Goal: Transaction & Acquisition: Purchase product/service

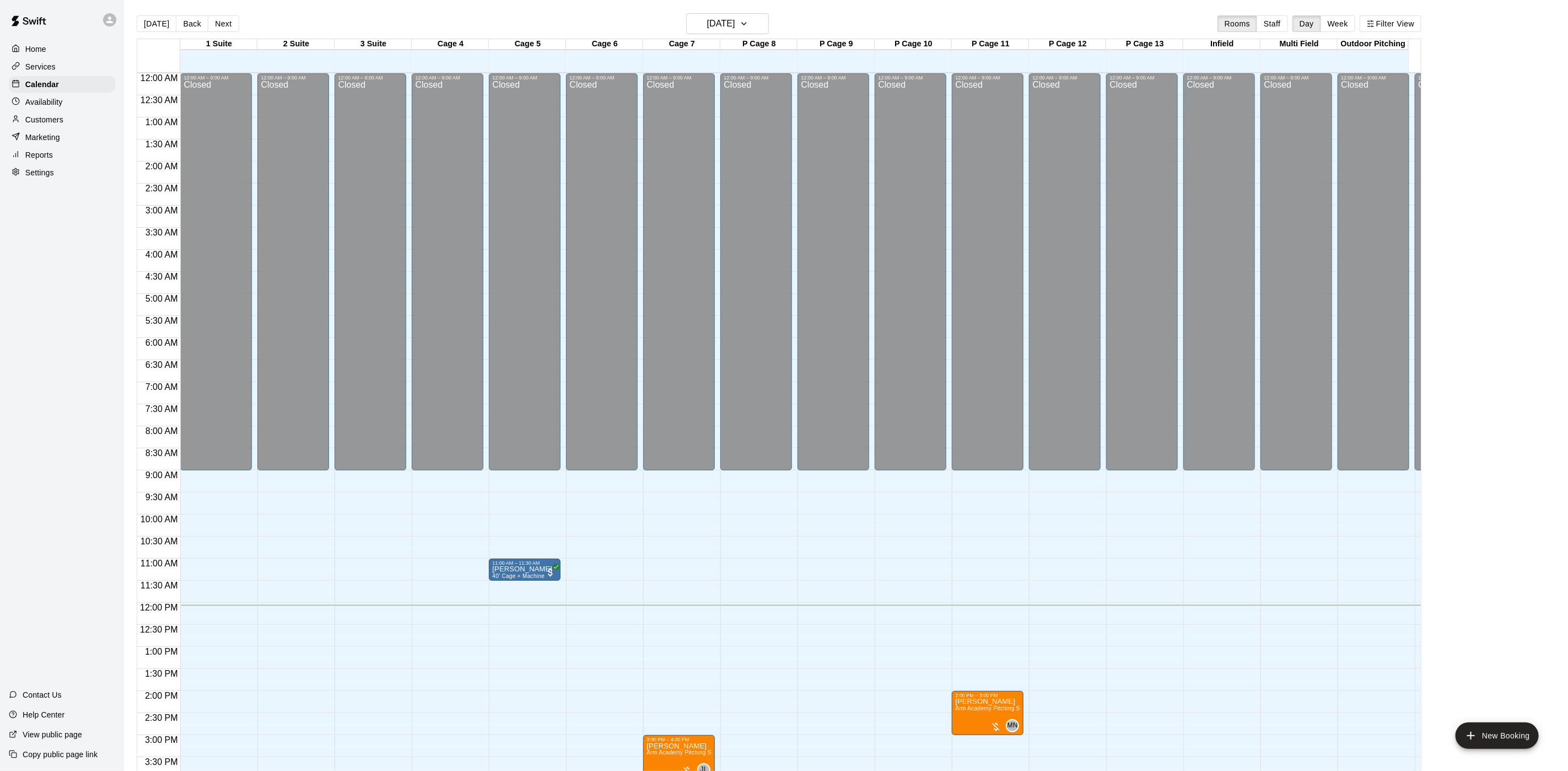
scroll to position [316, 0]
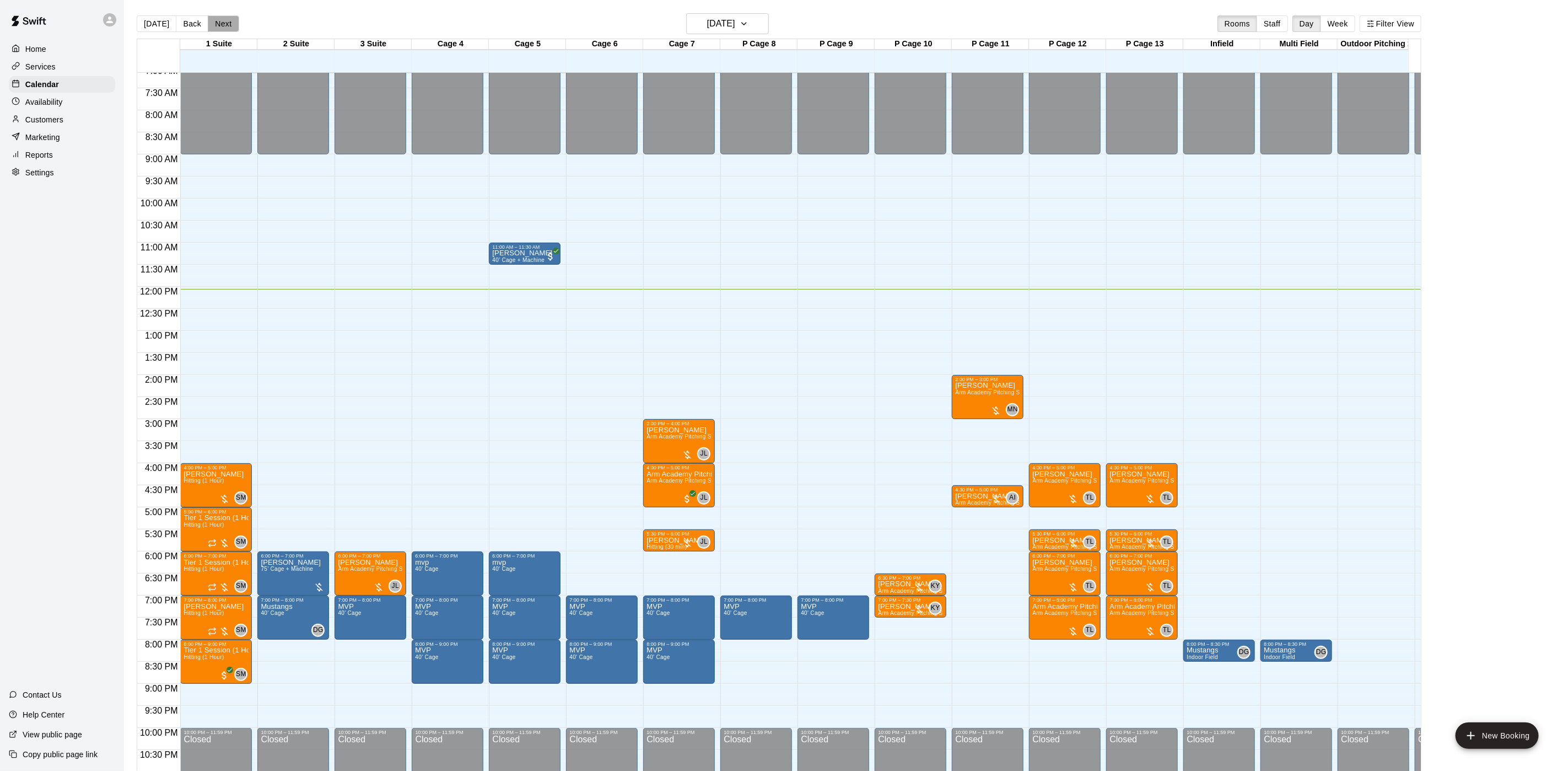
click at [219, 25] on button "Next" at bounding box center [223, 23] width 31 height 17
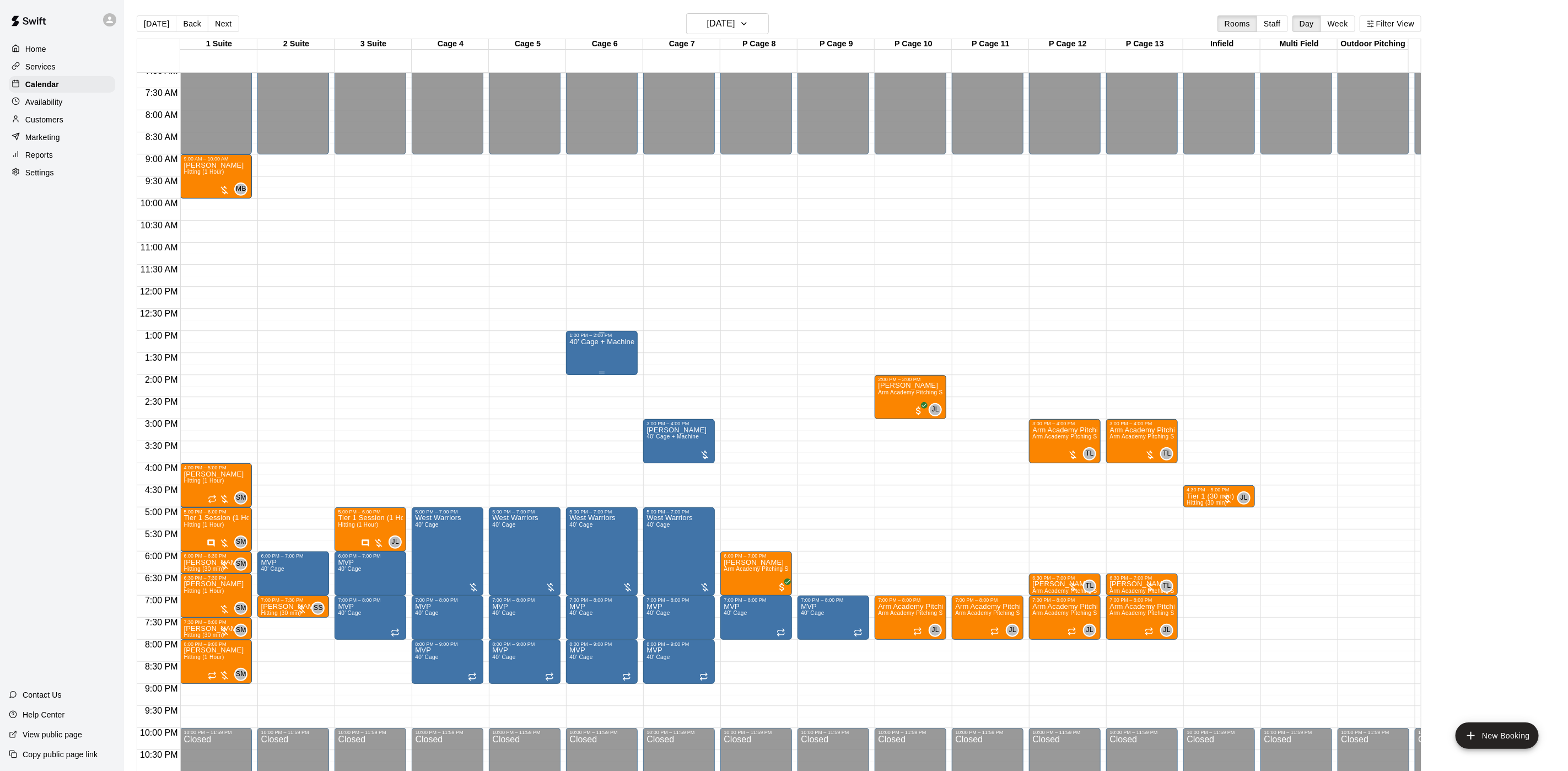
click at [584, 360] on div "40’ Cage + Machine" at bounding box center [602, 724] width 65 height 771
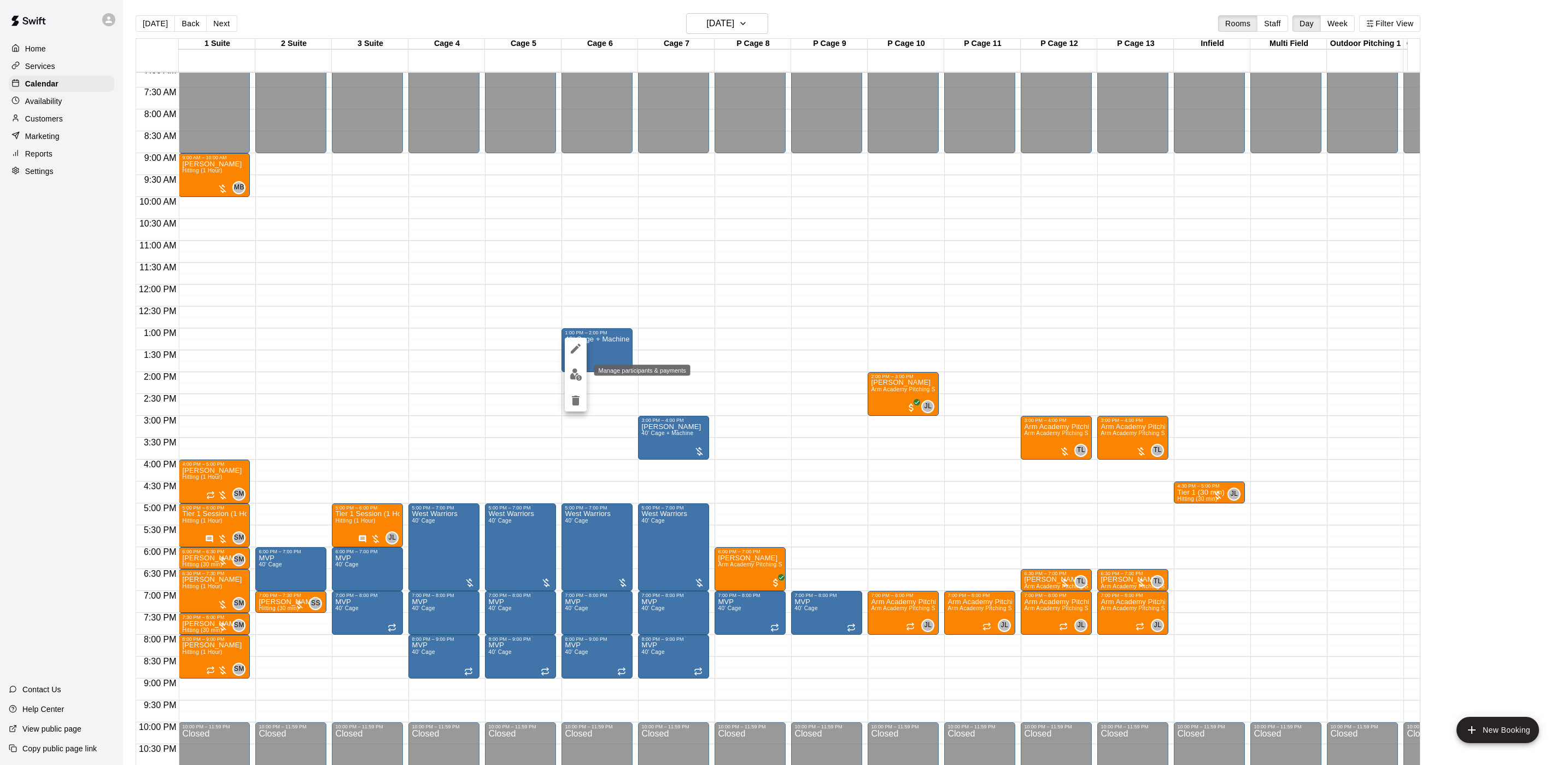
click at [575, 373] on img "edit" at bounding box center [576, 374] width 13 height 13
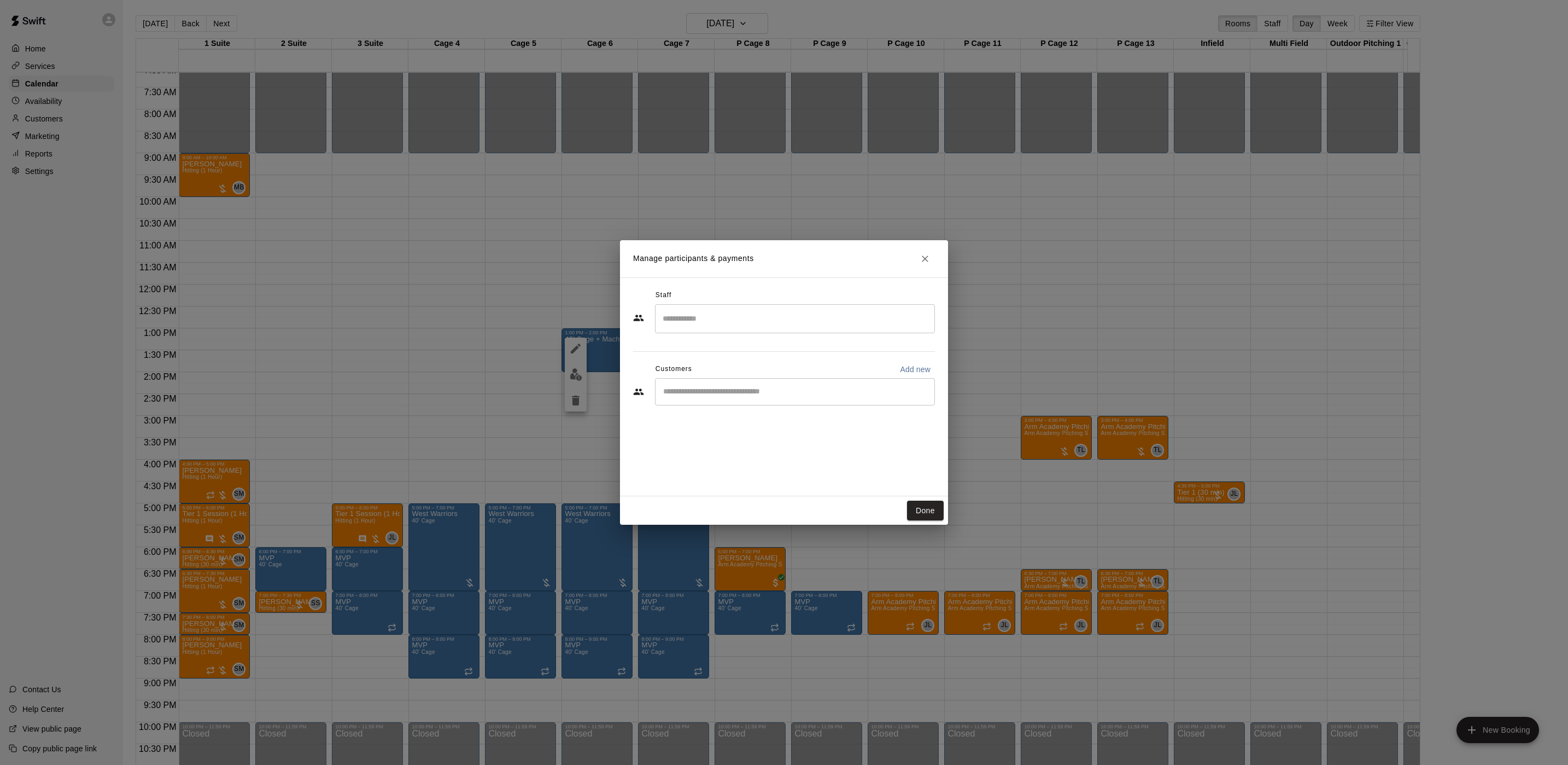
click at [769, 396] on input "Start typing to search customers..." at bounding box center [795, 392] width 270 height 11
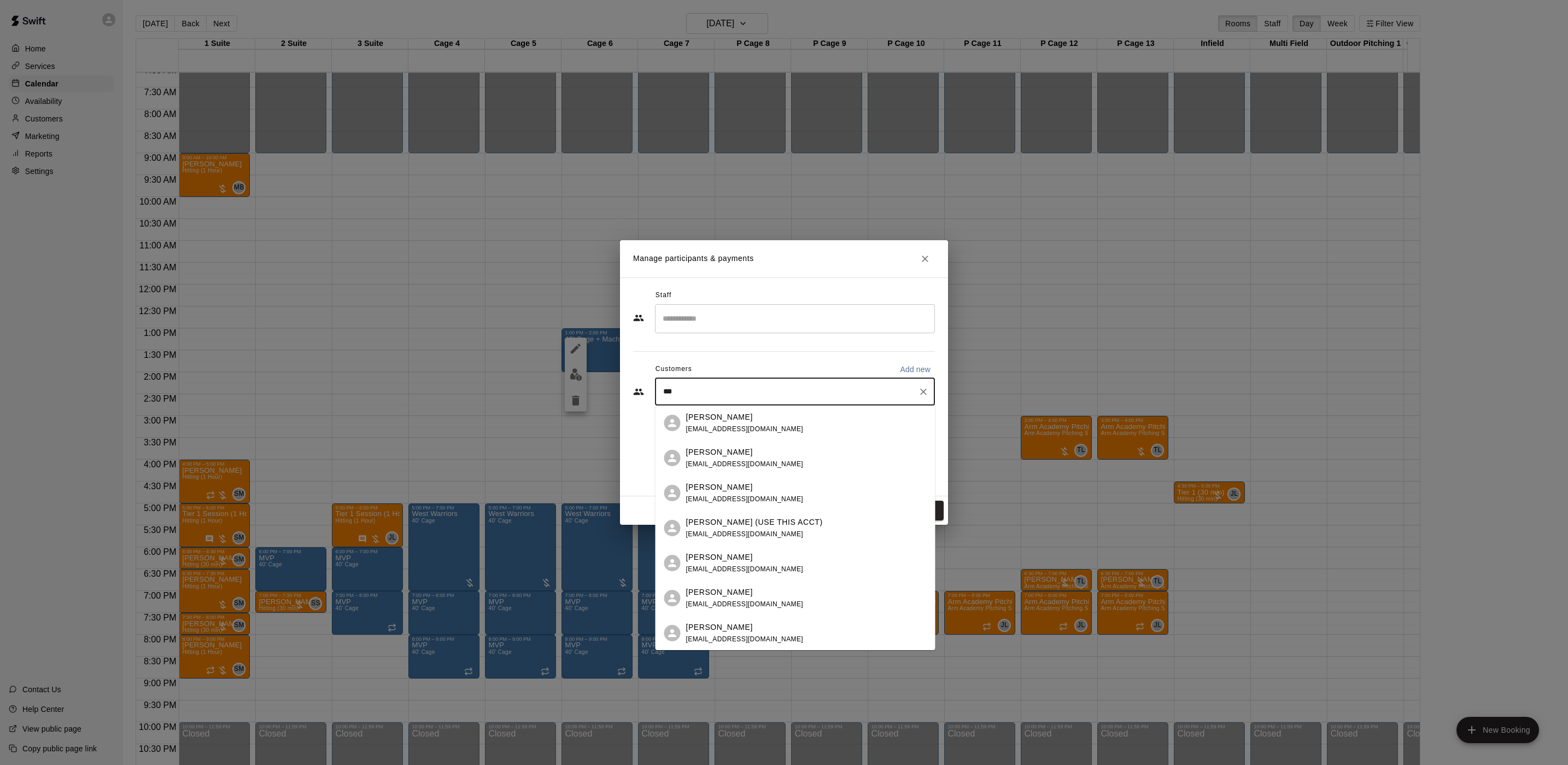
type input "****"
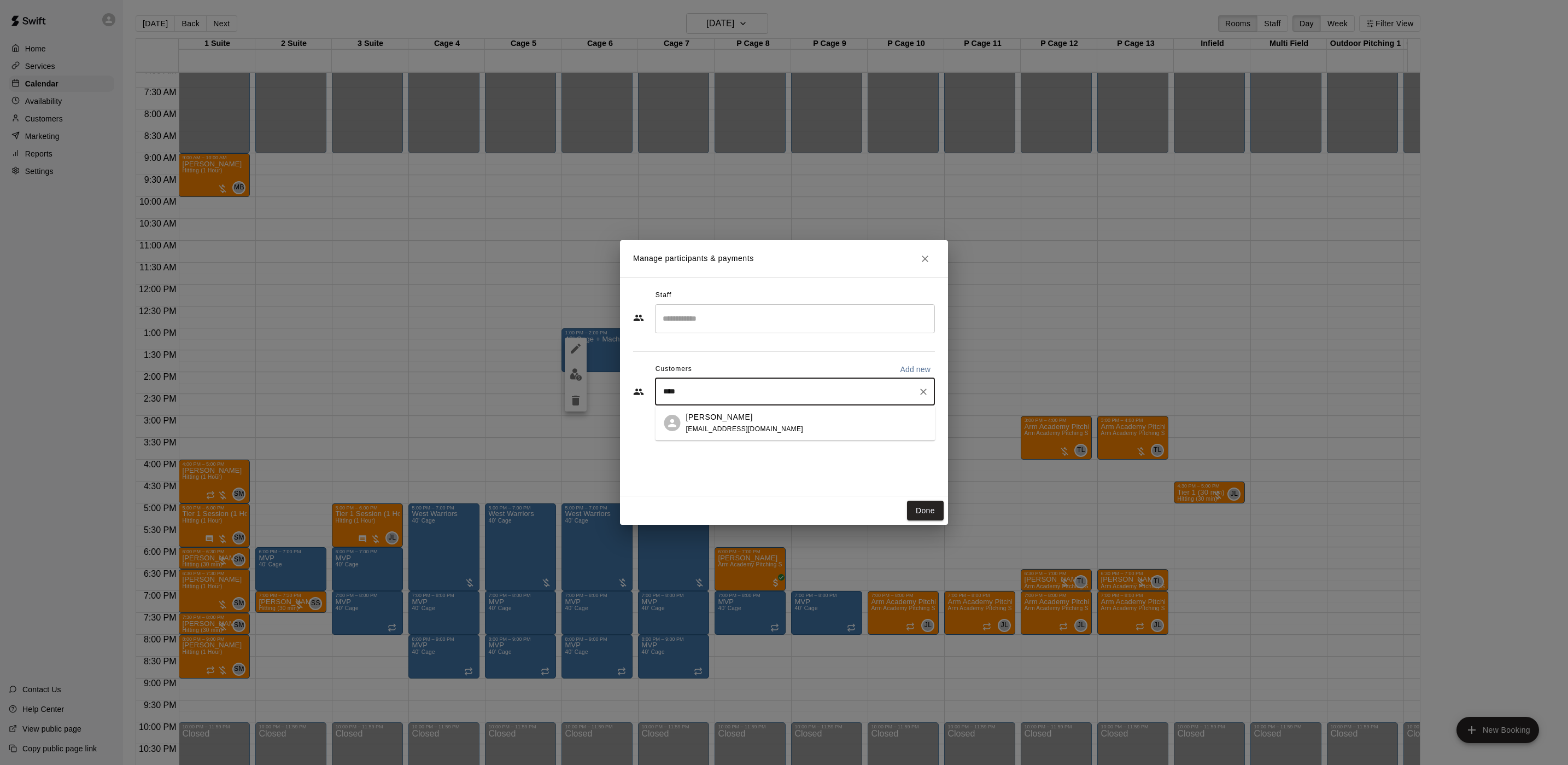
click at [744, 422] on div "[PERSON_NAME] [EMAIL_ADDRESS][DOMAIN_NAME]" at bounding box center [744, 423] width 117 height 24
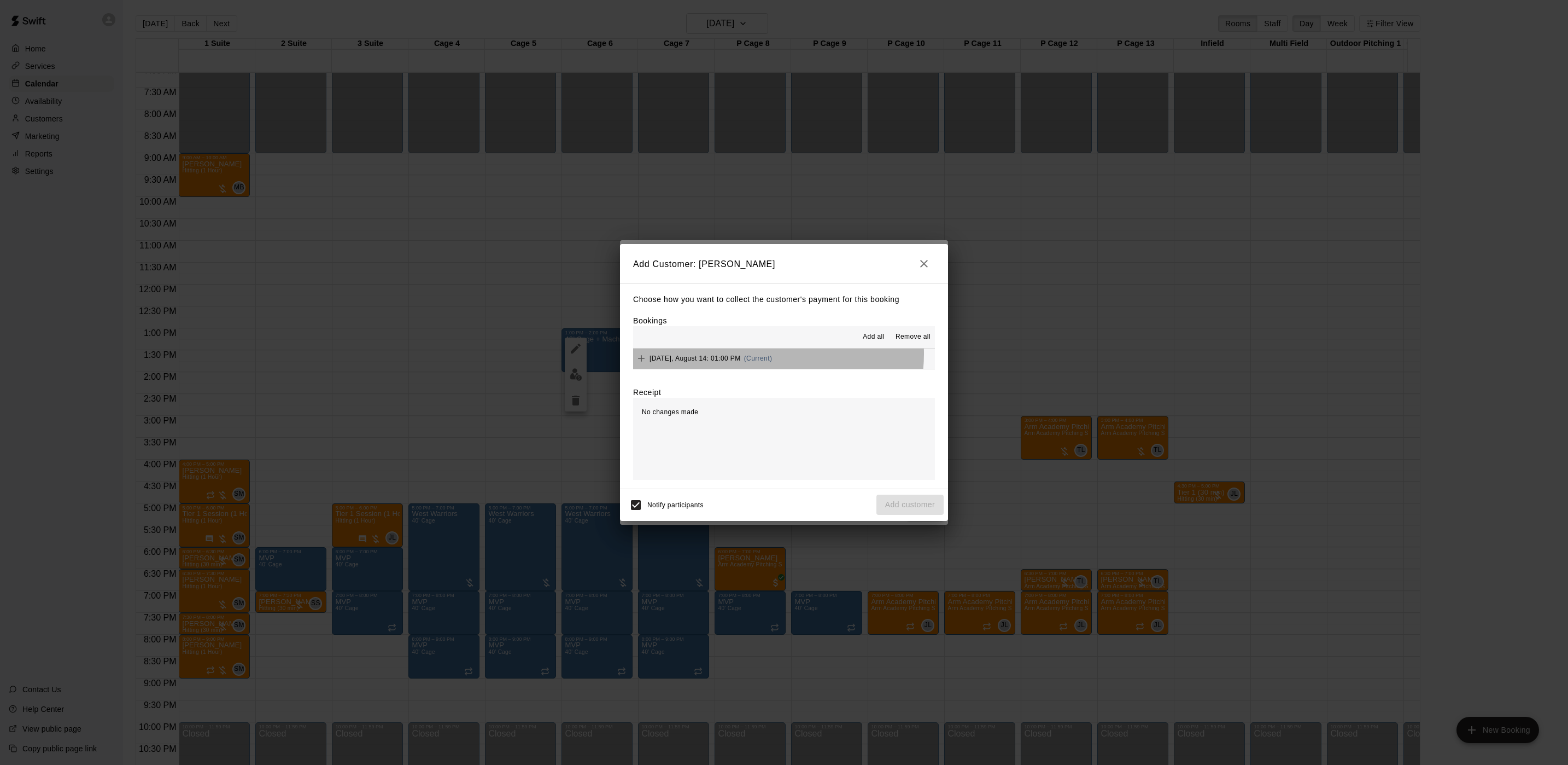
click at [772, 354] on span "(Current)" at bounding box center [758, 358] width 29 height 8
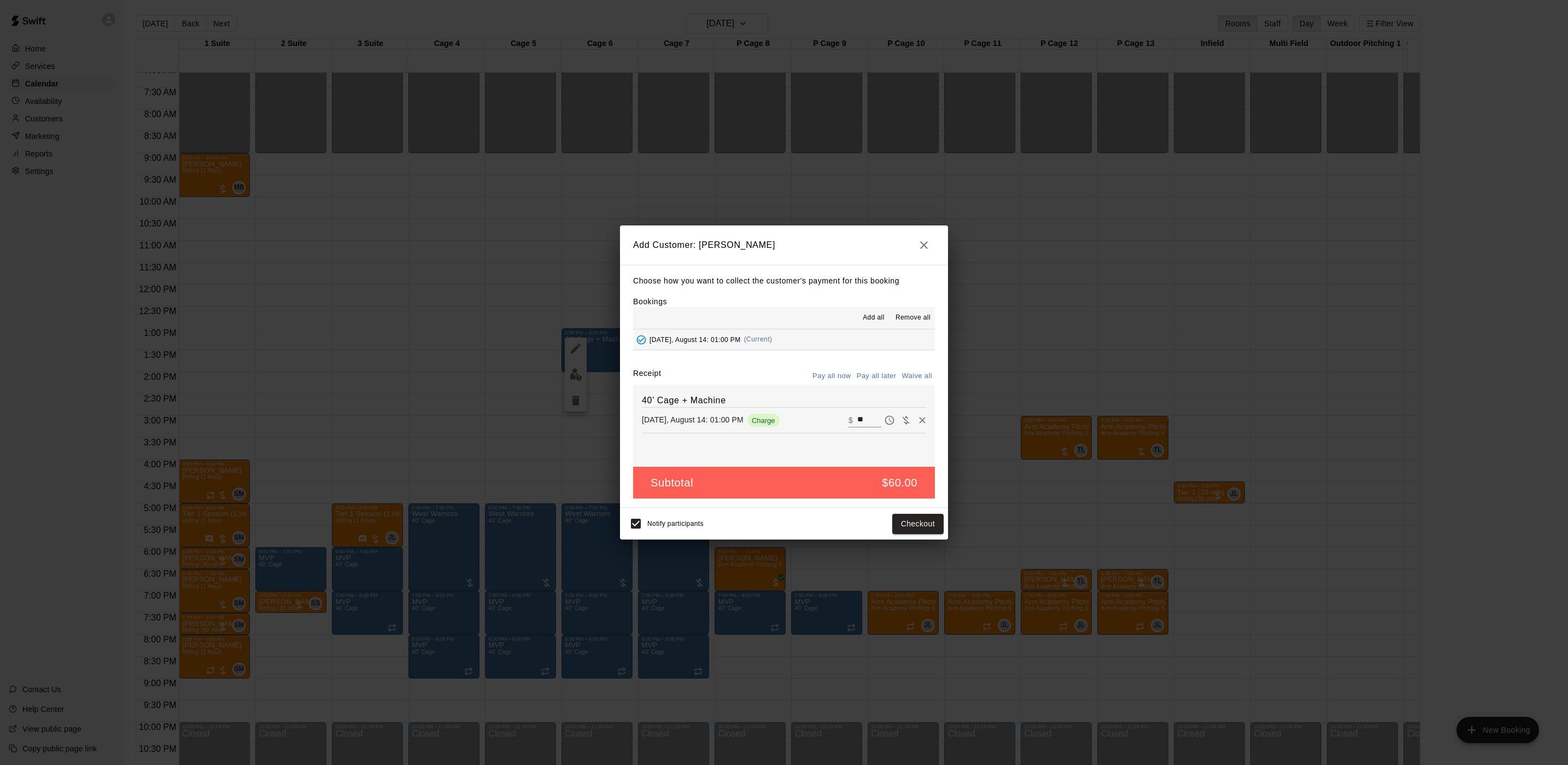
drag, startPoint x: 884, startPoint y: 372, endPoint x: 966, endPoint y: 513, distance: 163.1
click at [884, 373] on button "Pay all later" at bounding box center [877, 376] width 46 height 17
click at [886, 513] on div "Notify participants Add customer" at bounding box center [784, 524] width 320 height 23
click at [891, 520] on button "Add customer" at bounding box center [910, 523] width 67 height 20
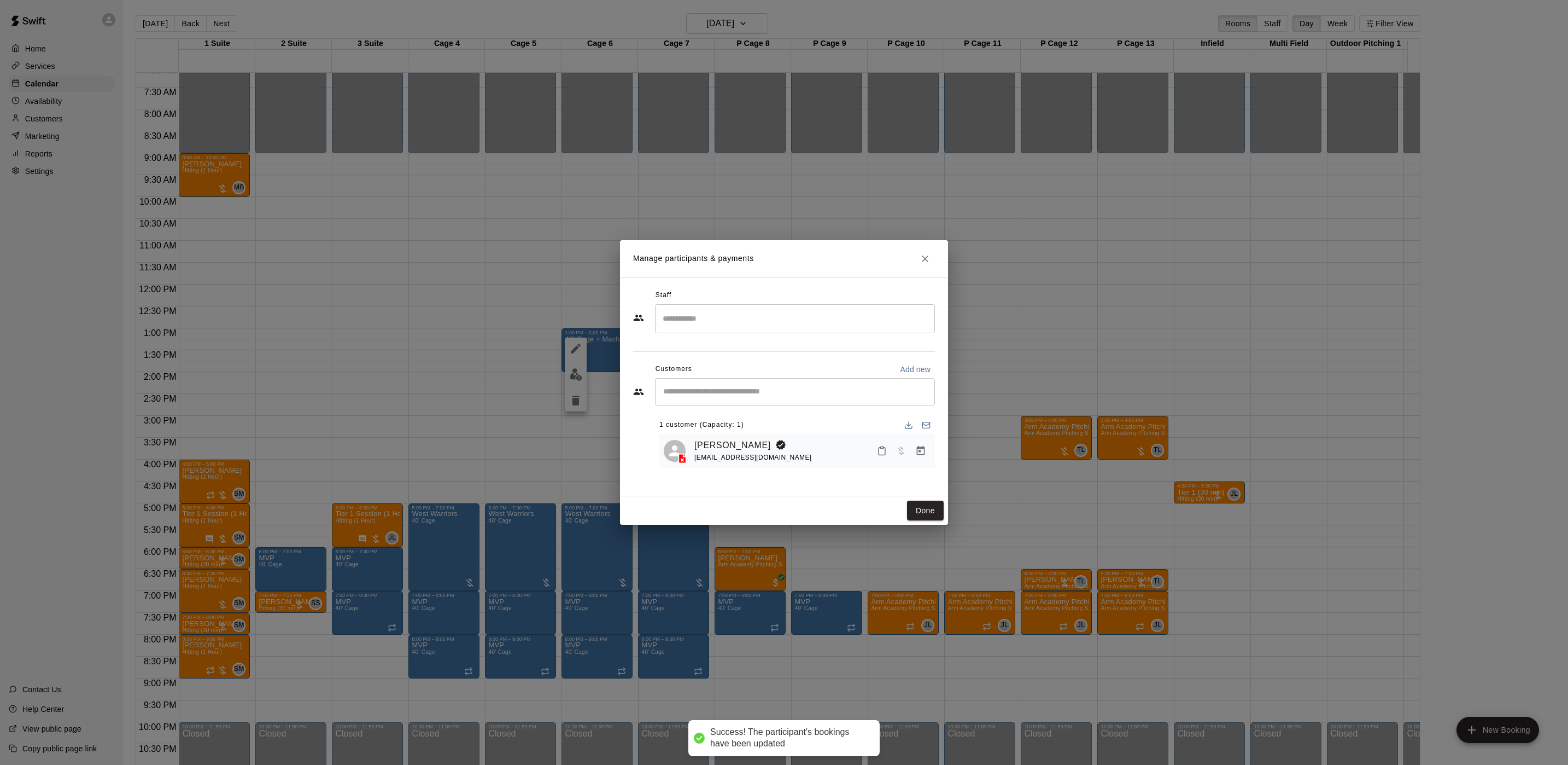
drag, startPoint x: 931, startPoint y: 516, endPoint x: 289, endPoint y: 105, distance: 762.3
click at [931, 515] on button "Done" at bounding box center [925, 510] width 37 height 20
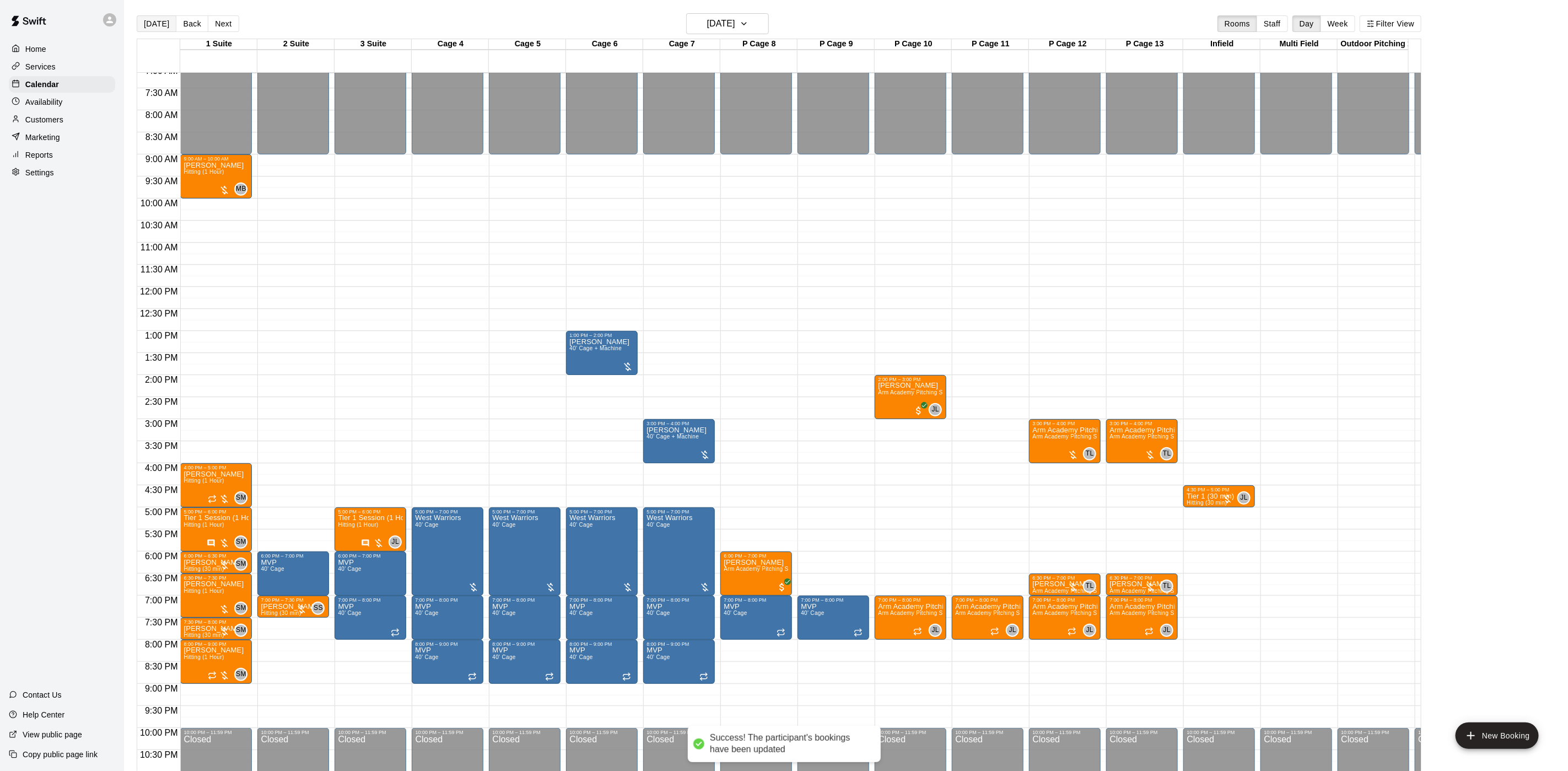
click at [161, 27] on button "[DATE]" at bounding box center [156, 23] width 40 height 17
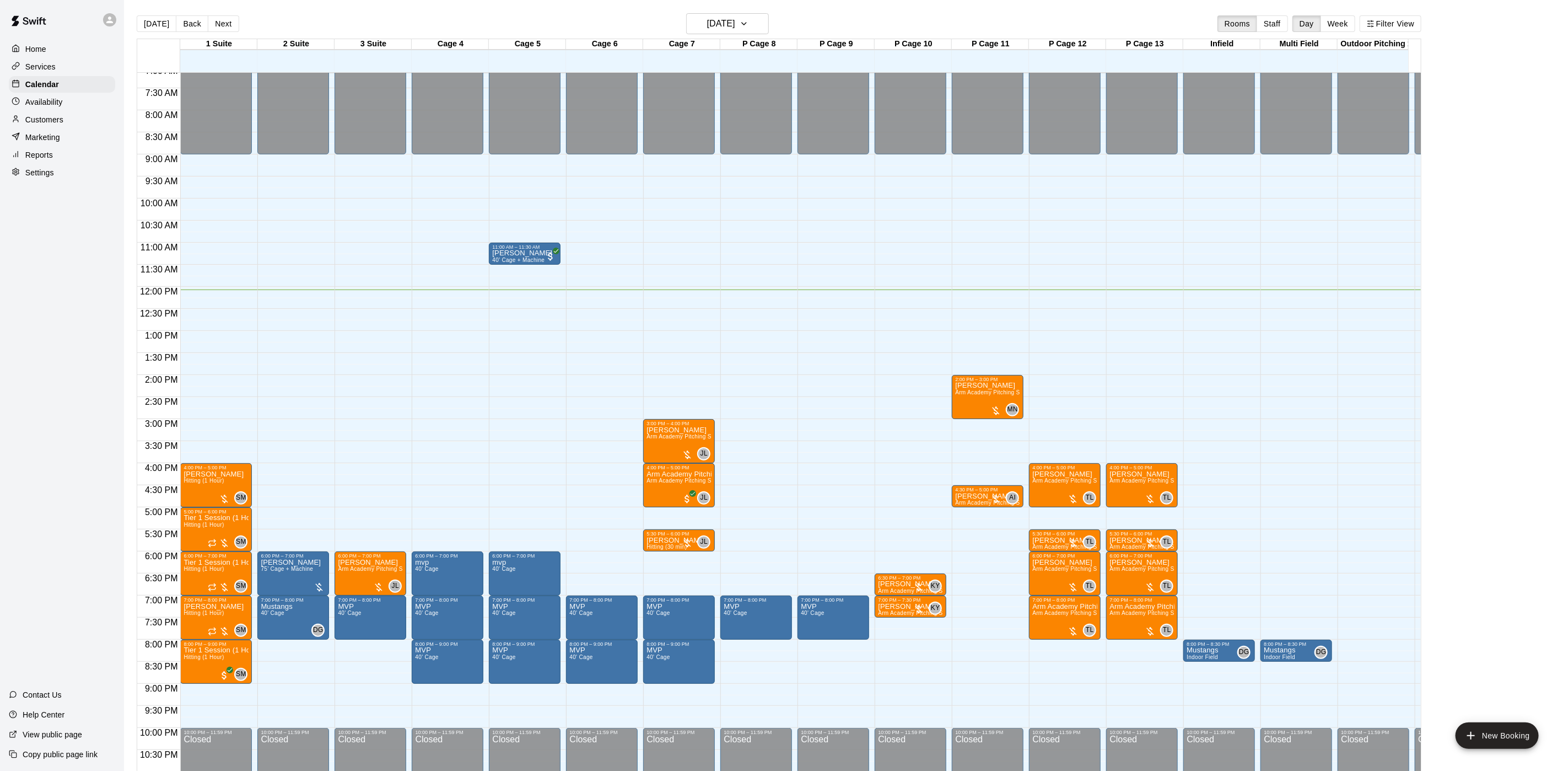
click at [186, 14] on div "[DATE] Back [DATE][DATE] Rooms Staff Day Week Filter View" at bounding box center [779, 26] width 1285 height 25
click at [171, 25] on button "[DATE]" at bounding box center [156, 23] width 40 height 17
click at [189, 18] on button "Back" at bounding box center [192, 23] width 33 height 17
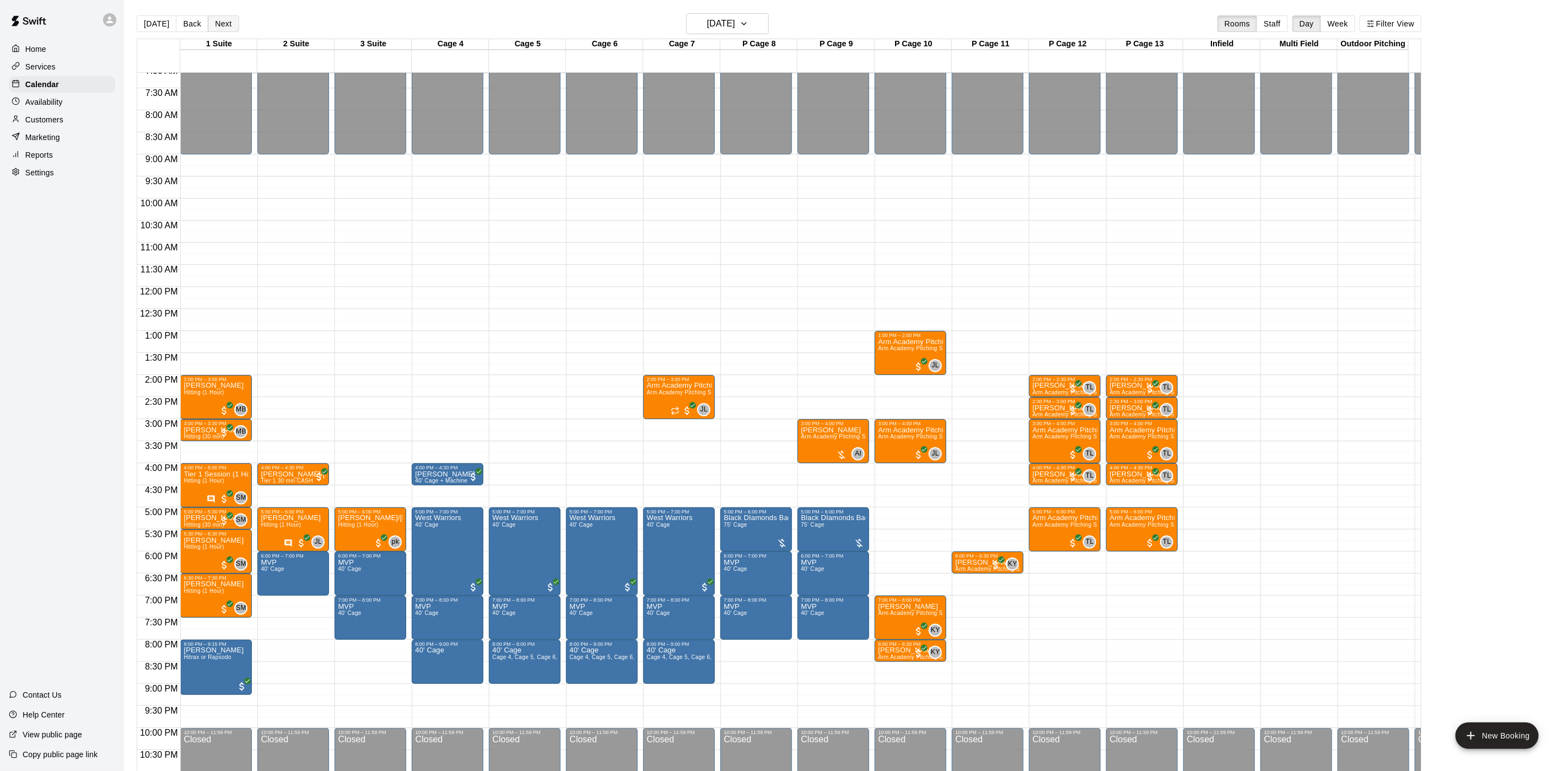
click at [234, 19] on button "Next" at bounding box center [223, 23] width 31 height 17
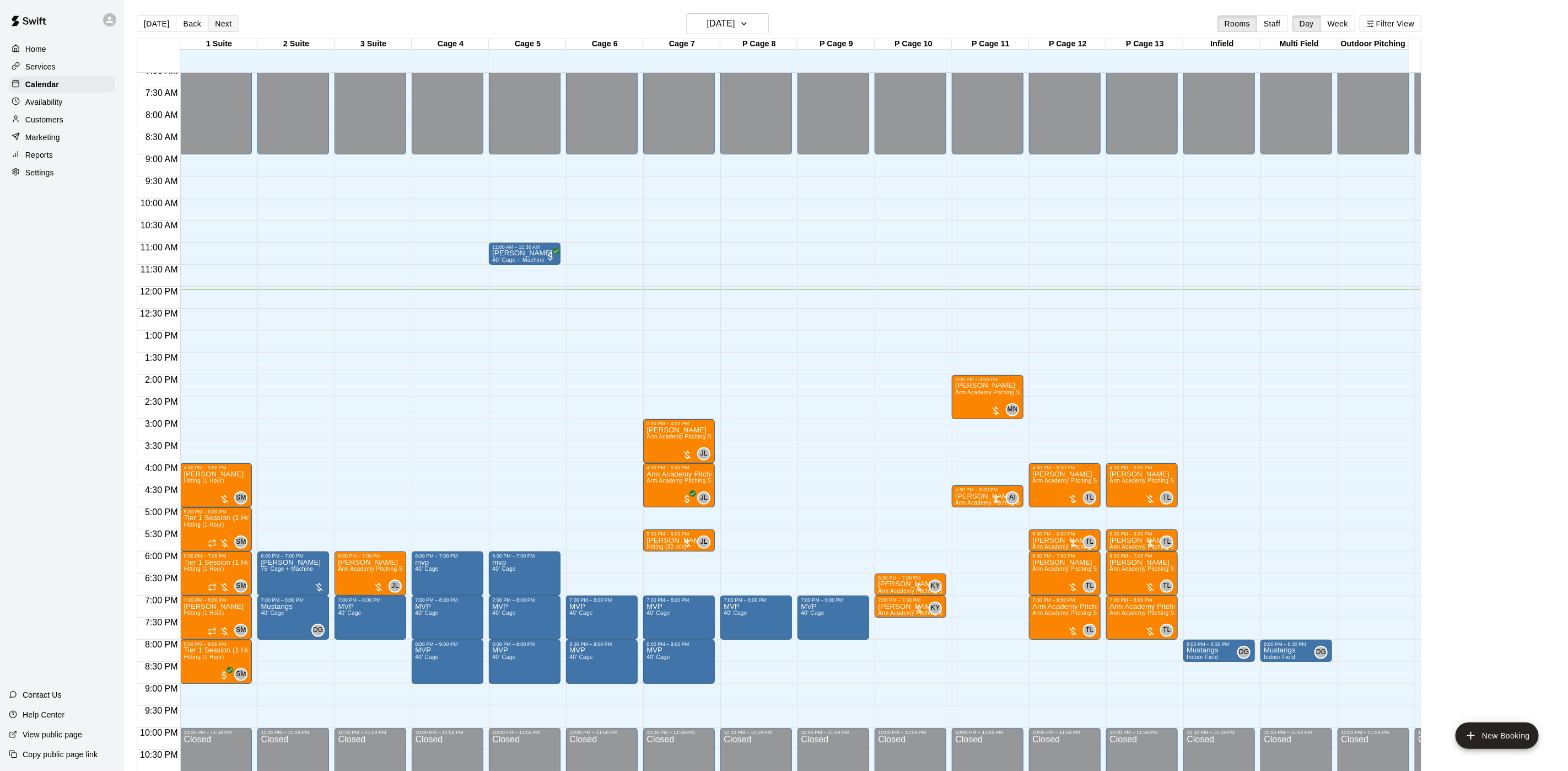
click at [233, 22] on button "Next" at bounding box center [223, 23] width 31 height 17
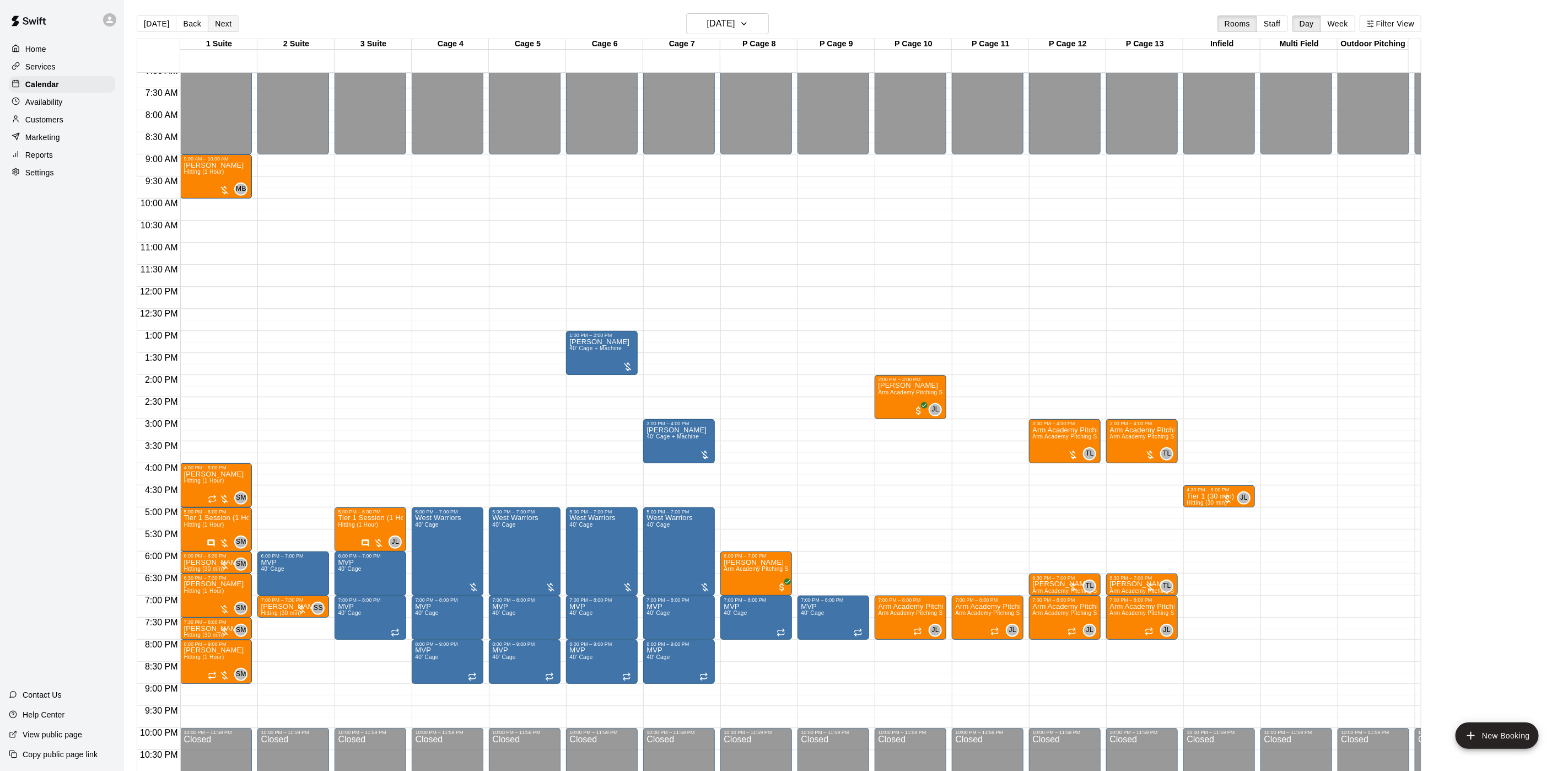
click at [233, 22] on button "Next" at bounding box center [223, 23] width 31 height 17
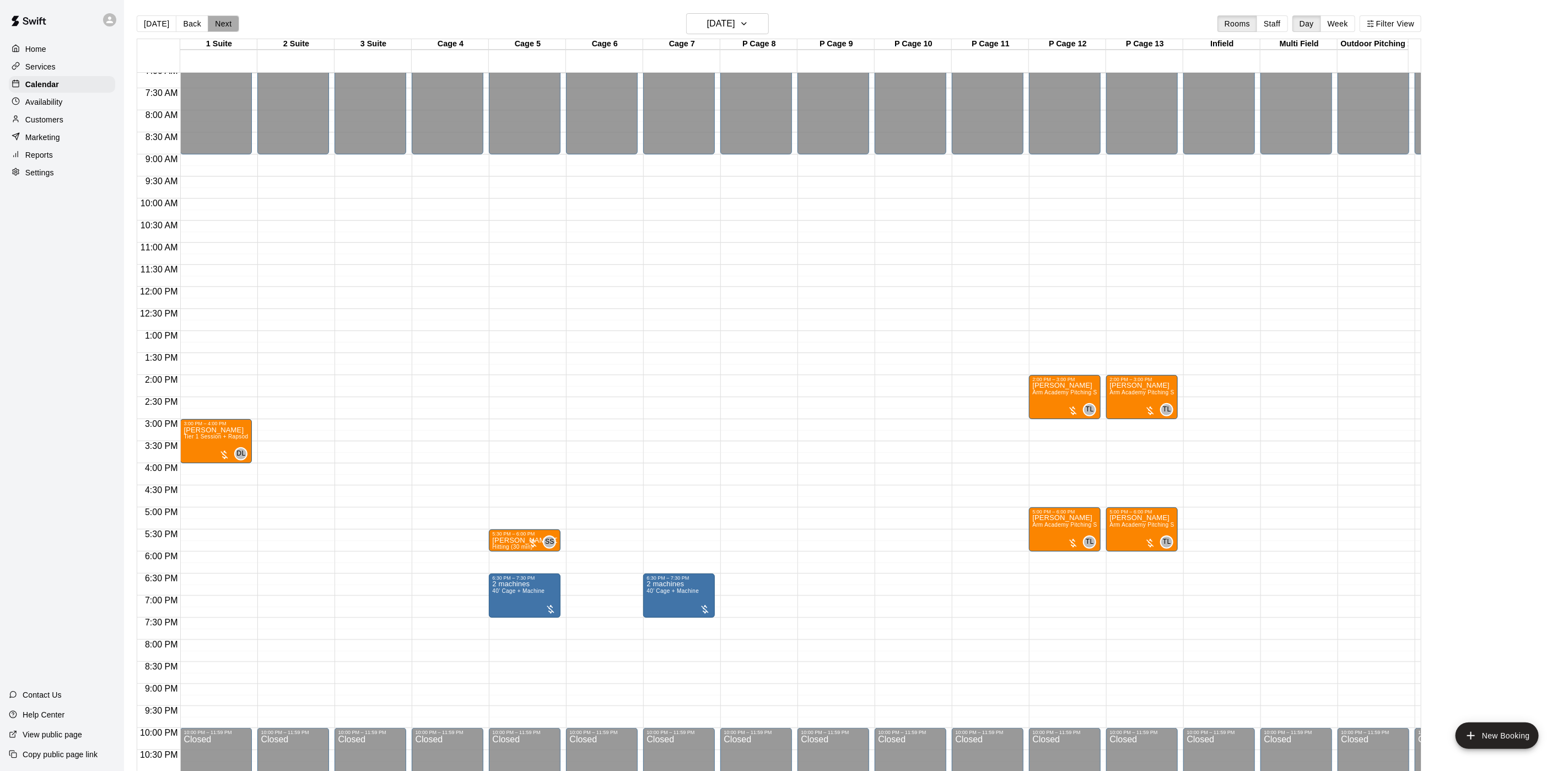
click at [233, 22] on button "Next" at bounding box center [223, 23] width 31 height 17
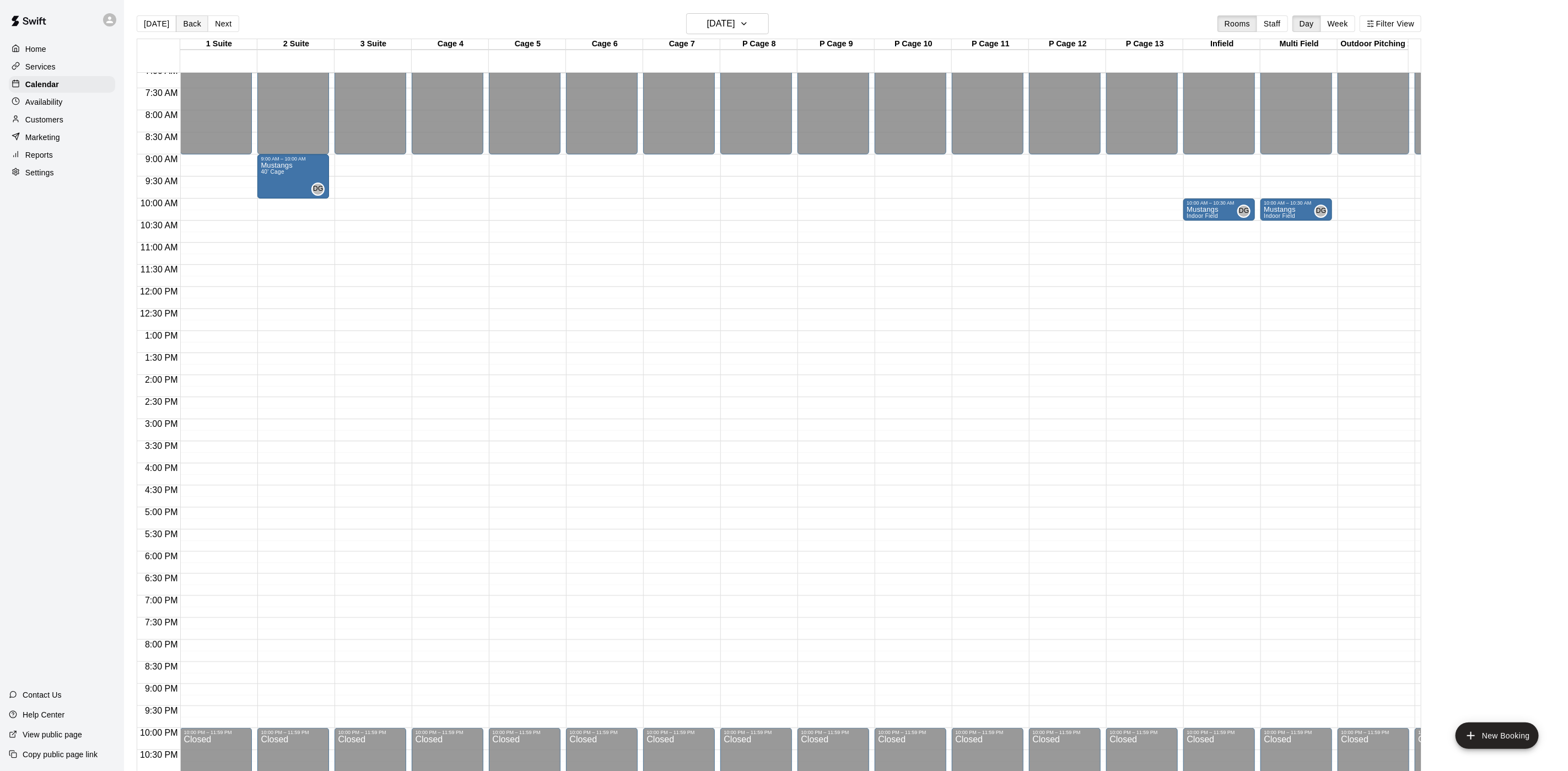
click at [201, 23] on button "Back" at bounding box center [192, 23] width 33 height 17
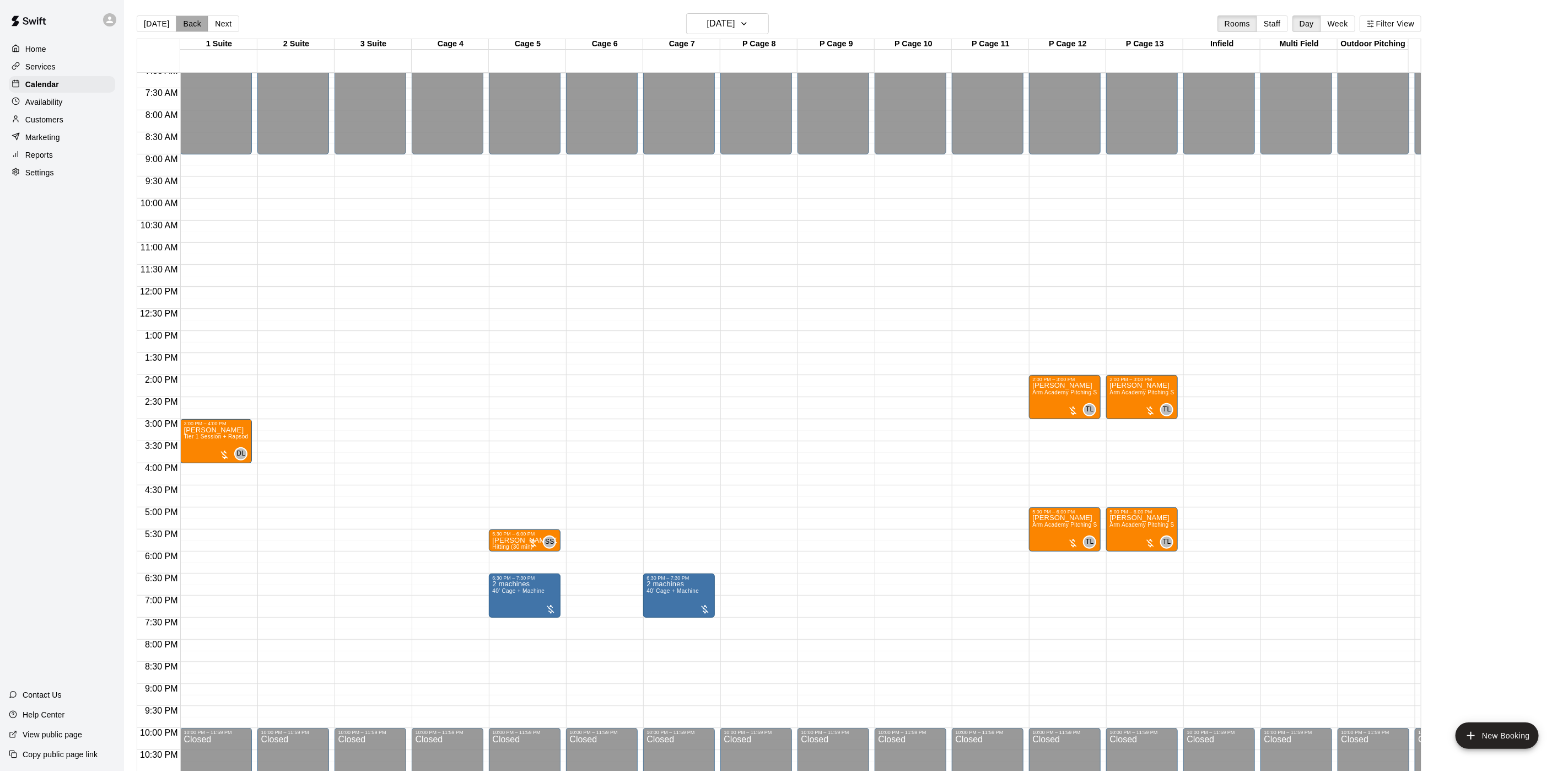
click at [201, 23] on button "Back" at bounding box center [192, 23] width 33 height 17
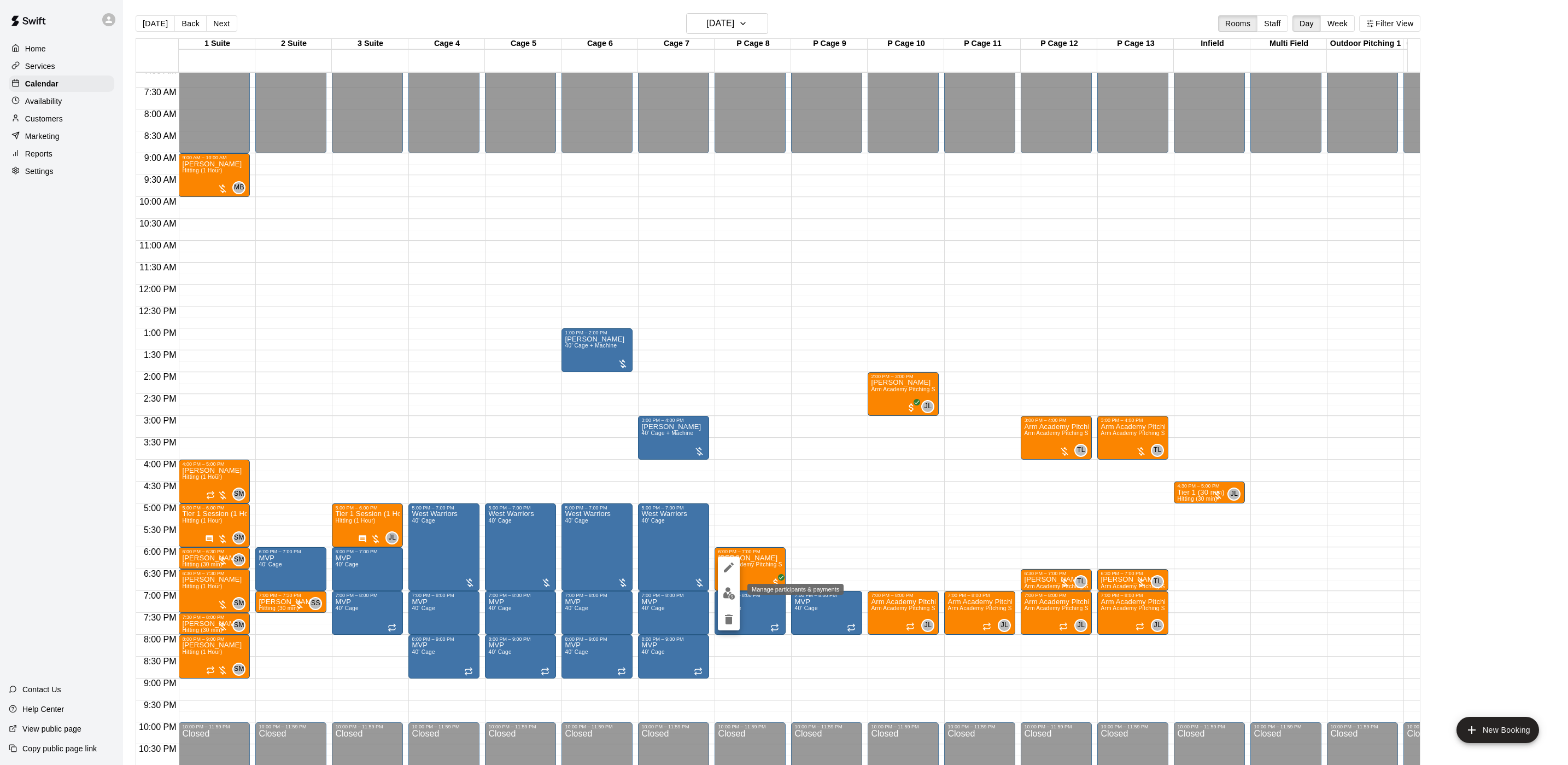
click at [721, 596] on button "edit" at bounding box center [729, 593] width 22 height 21
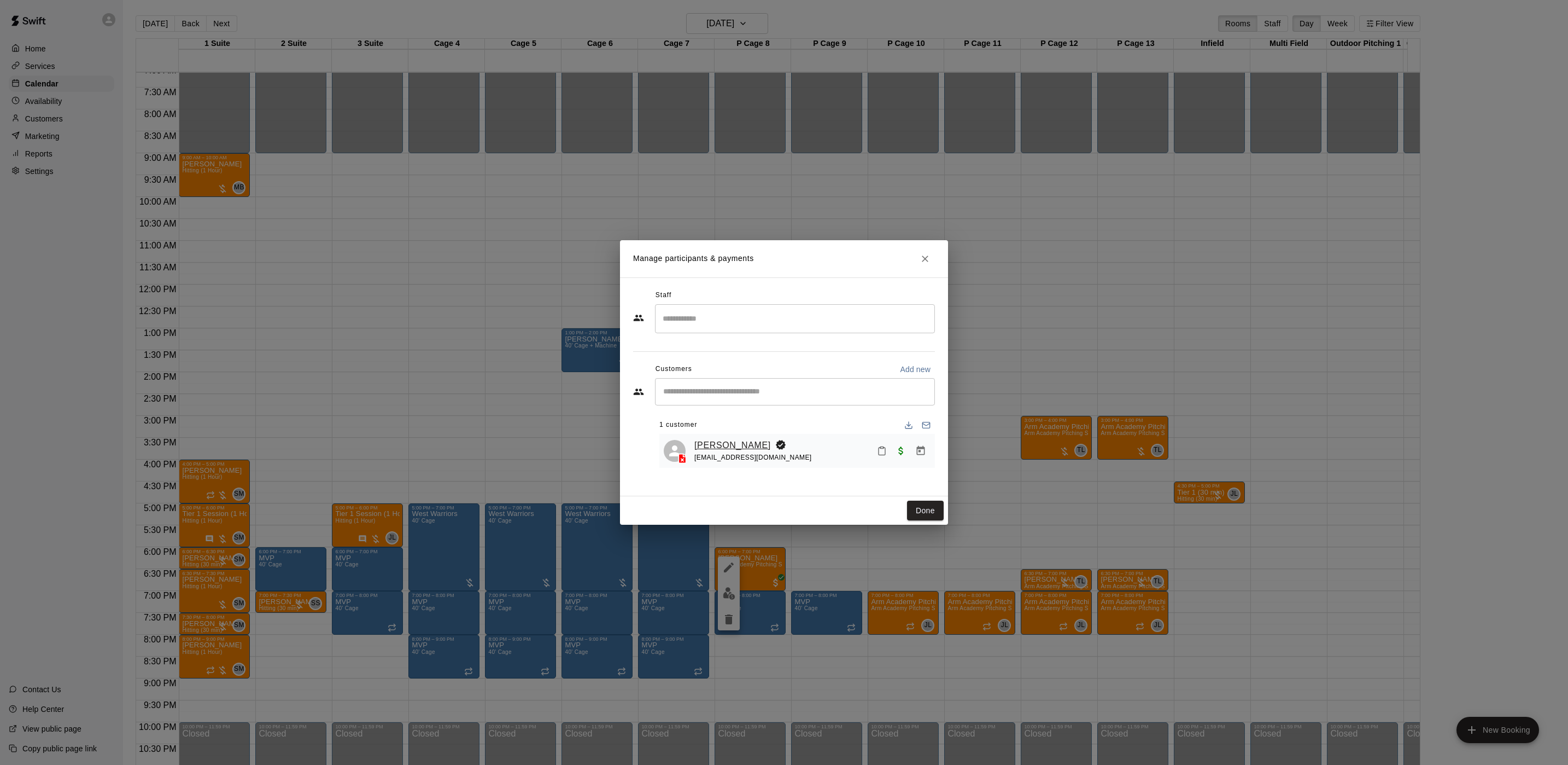
click at [730, 448] on link "[PERSON_NAME]" at bounding box center [733, 445] width 77 height 14
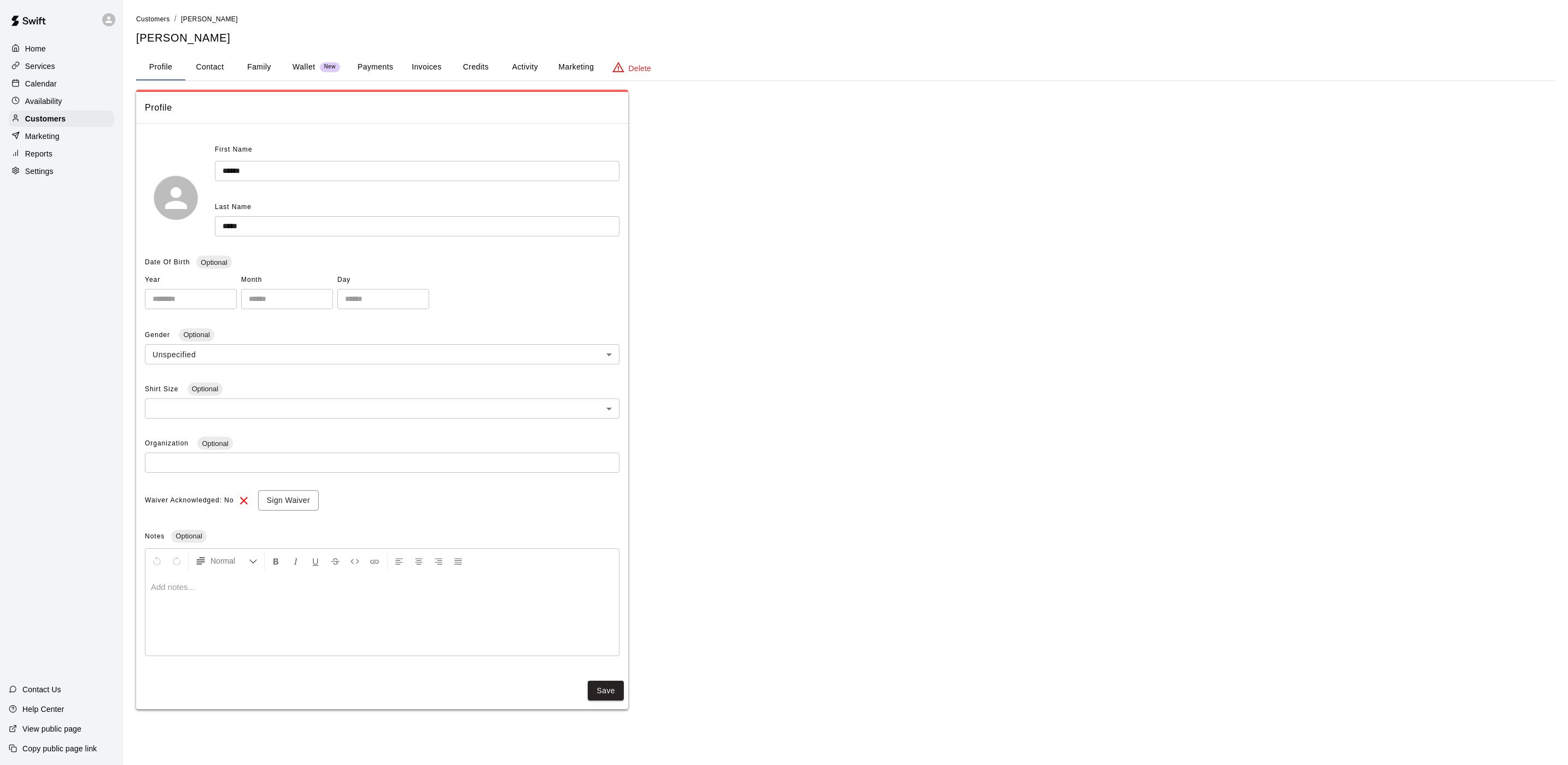
click at [508, 62] on button "Activity" at bounding box center [525, 67] width 49 height 26
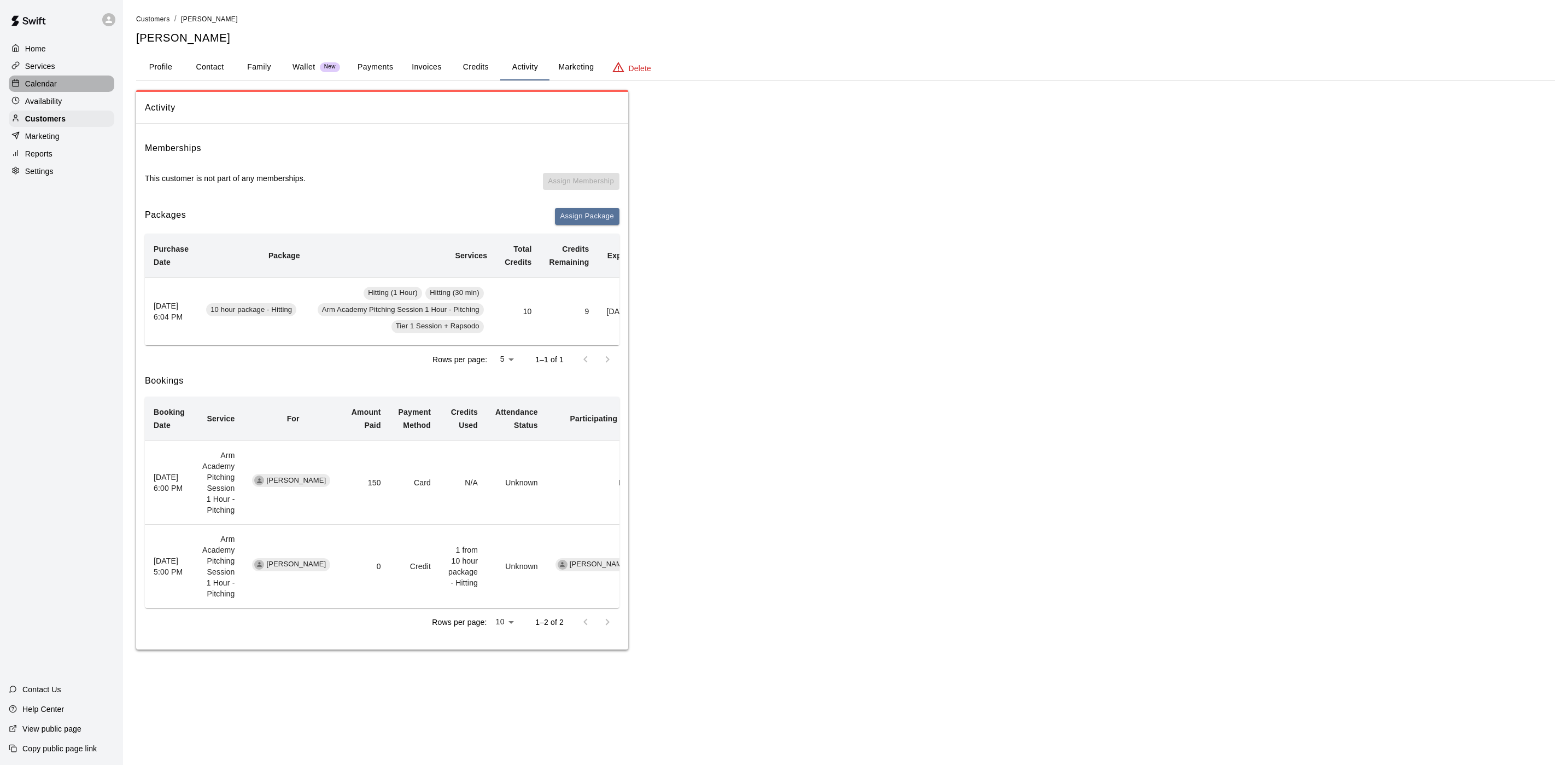
click at [54, 81] on p "Calendar" at bounding box center [41, 83] width 32 height 11
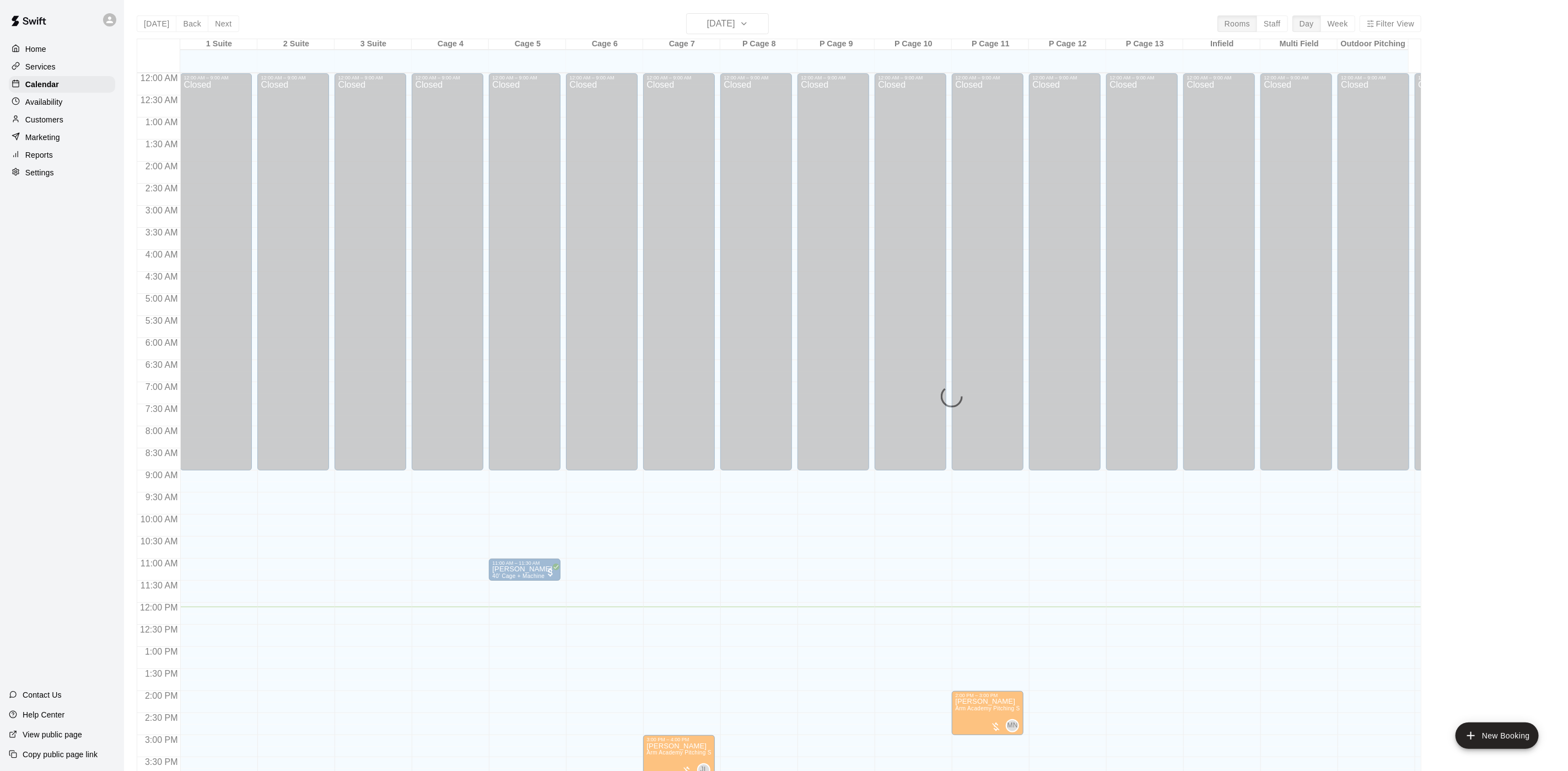
scroll to position [316, 0]
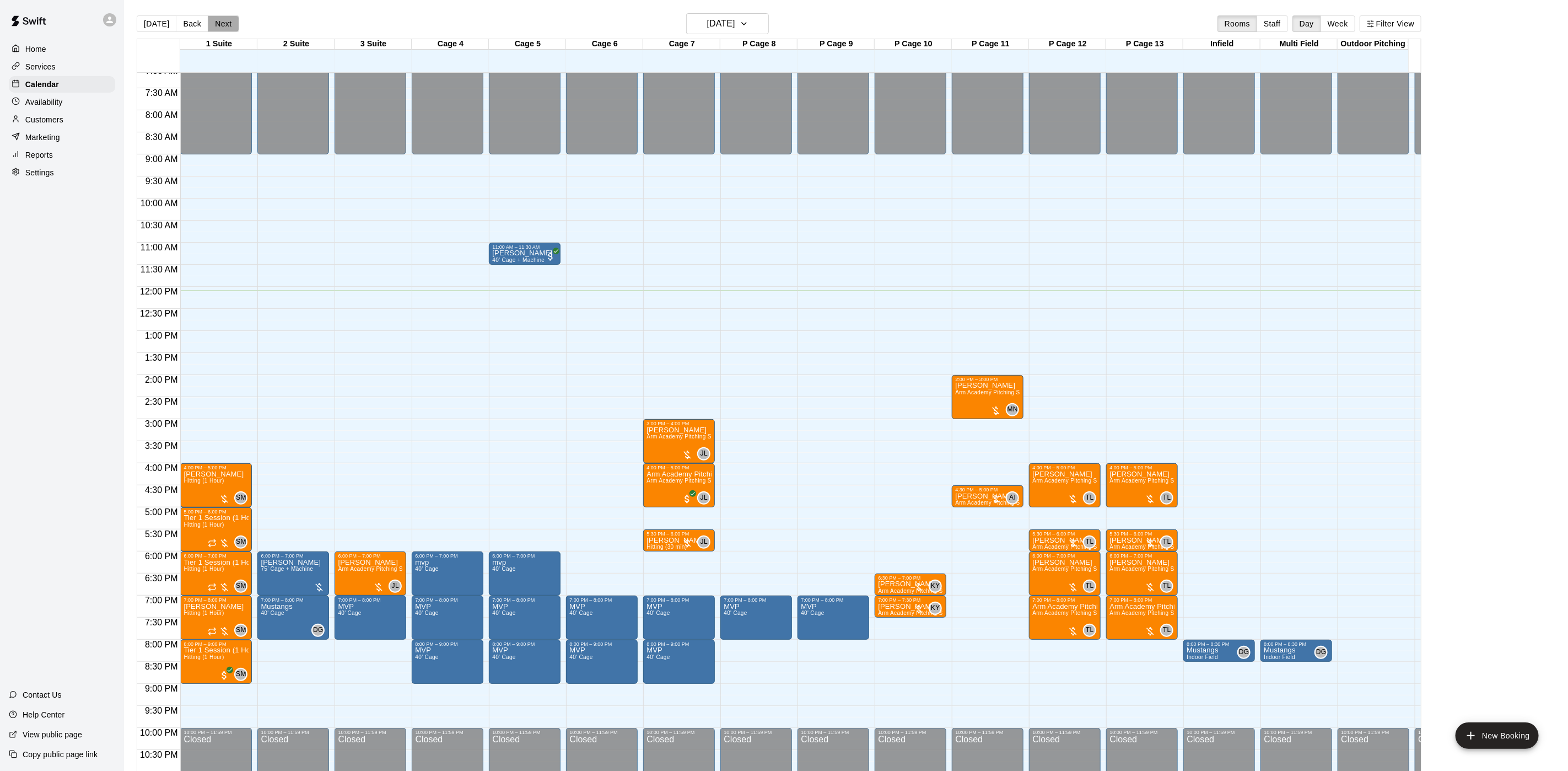
click at [220, 18] on button "Next" at bounding box center [223, 23] width 31 height 17
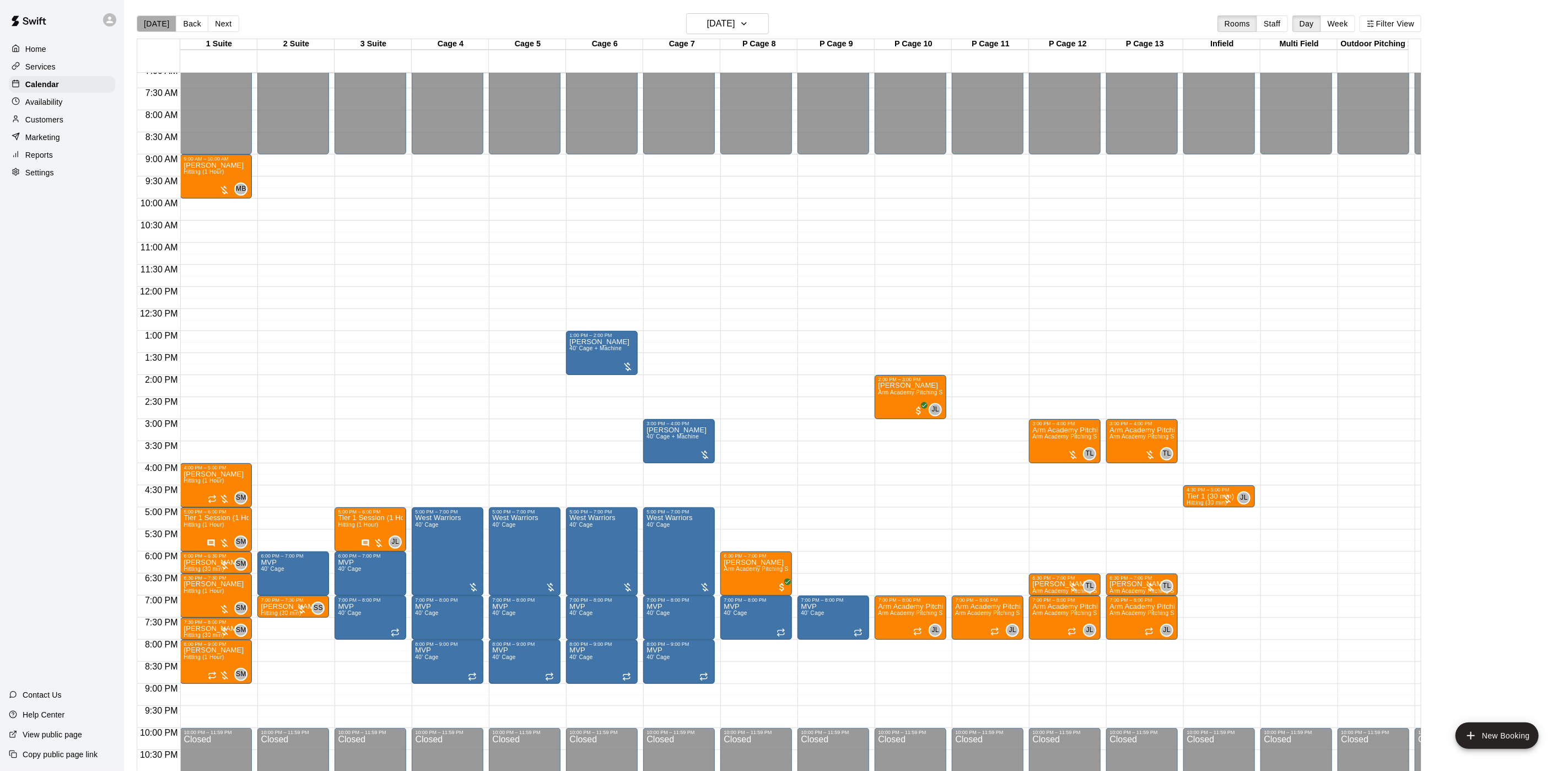
click at [159, 20] on button "[DATE]" at bounding box center [156, 23] width 40 height 17
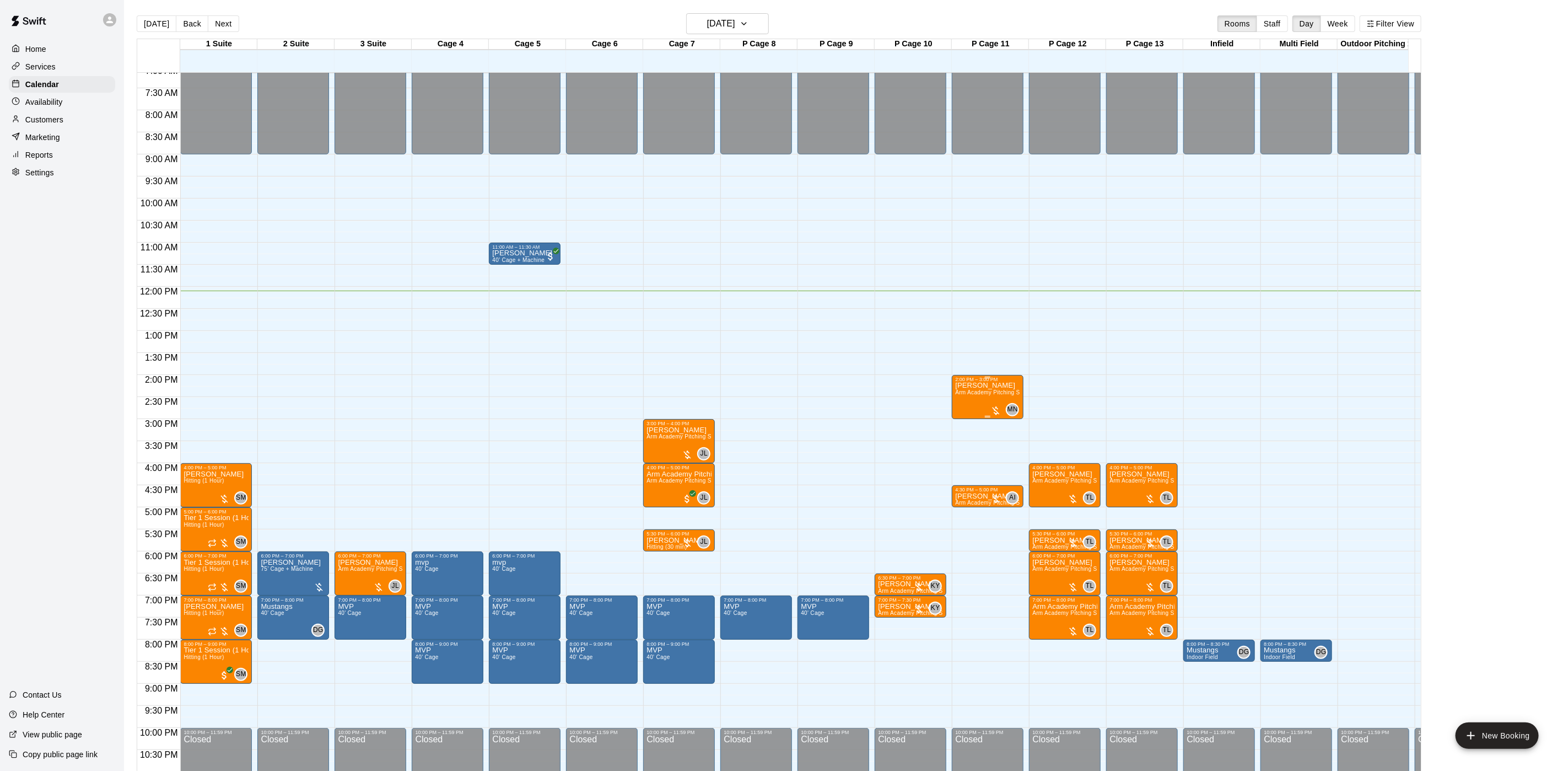
click at [956, 395] on span "Arm Academy Pitching Session 1 Hour - Pitching" at bounding box center [1019, 392] width 128 height 6
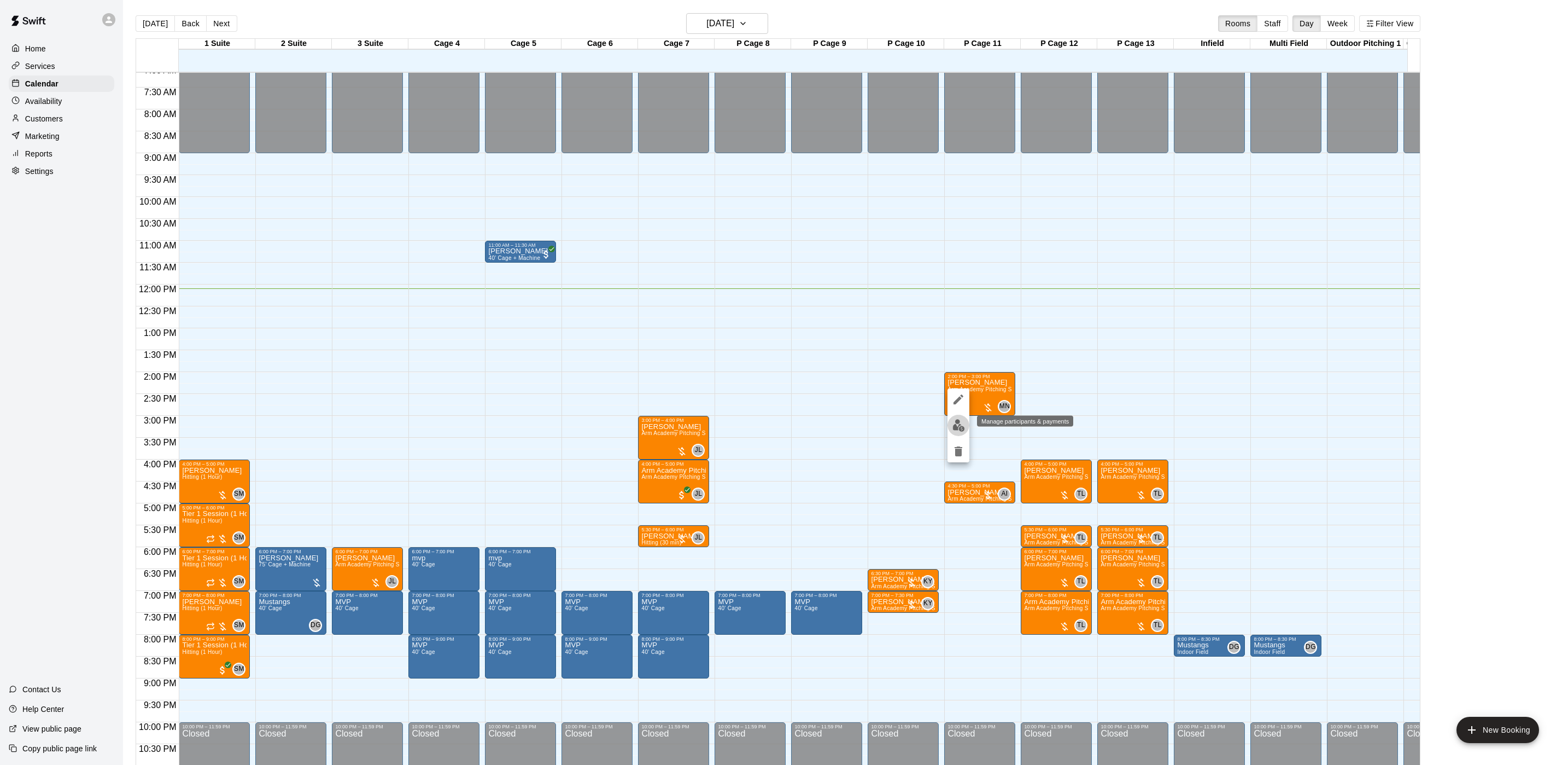
click at [953, 421] on img "edit" at bounding box center [959, 425] width 13 height 13
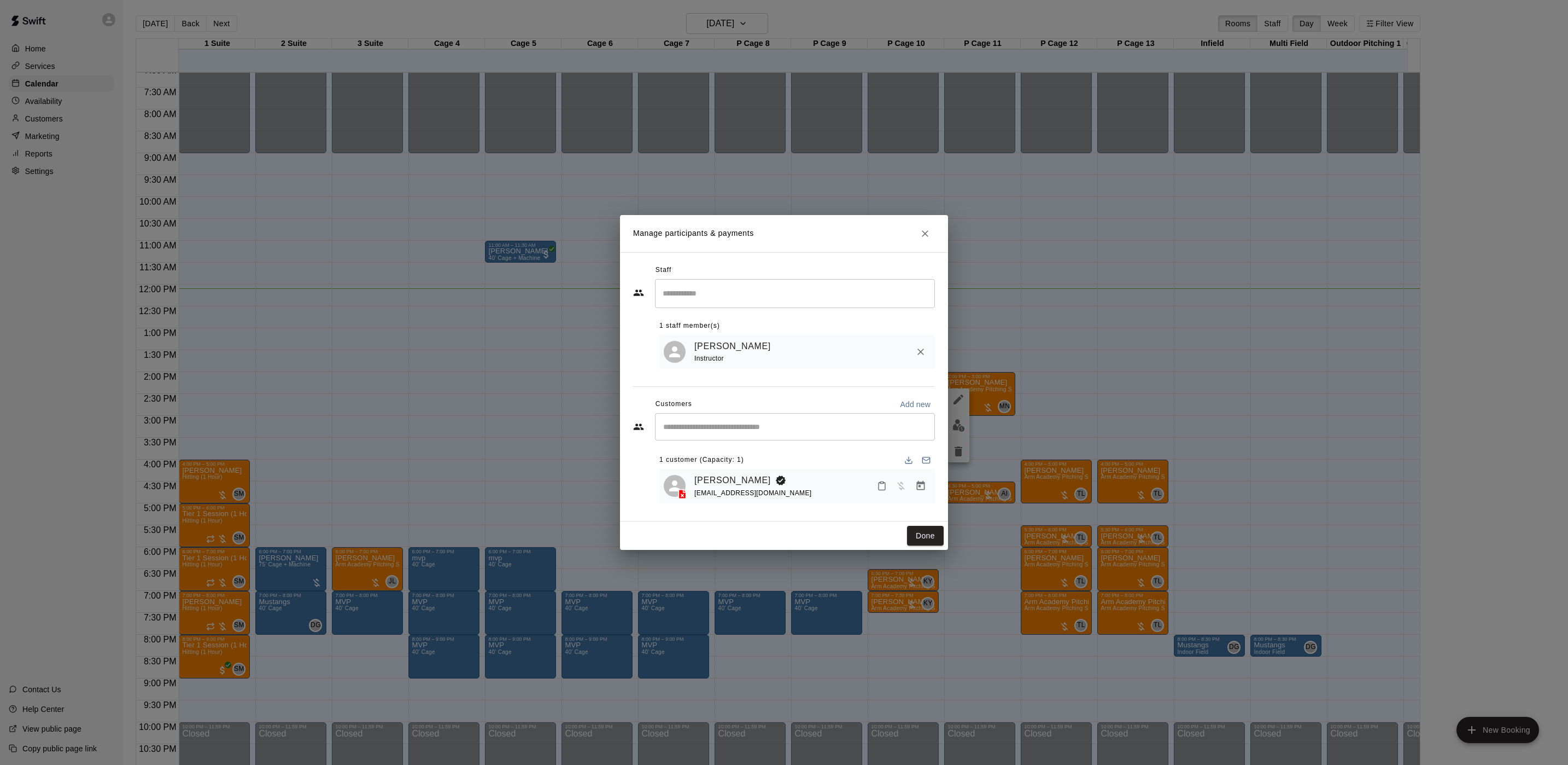
click at [336, 244] on div "Manage participants & payments Staff ​ 1 staff member(s) [PERSON_NAME] Instruct…" at bounding box center [784, 382] width 1568 height 765
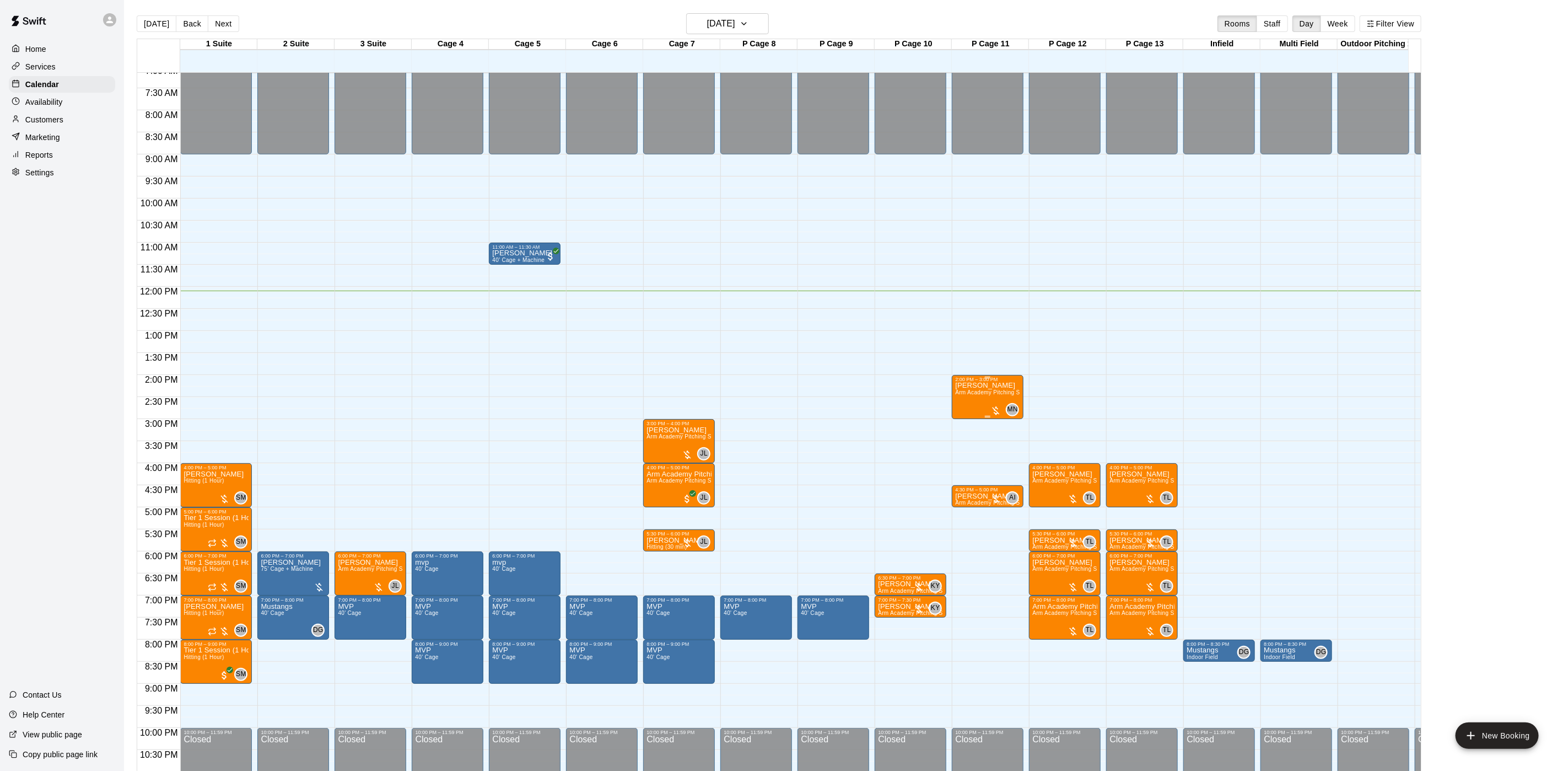
click at [983, 403] on div "[PERSON_NAME] Arm Academy Pitching Session 1 Hour - Pitching" at bounding box center [988, 767] width 65 height 771
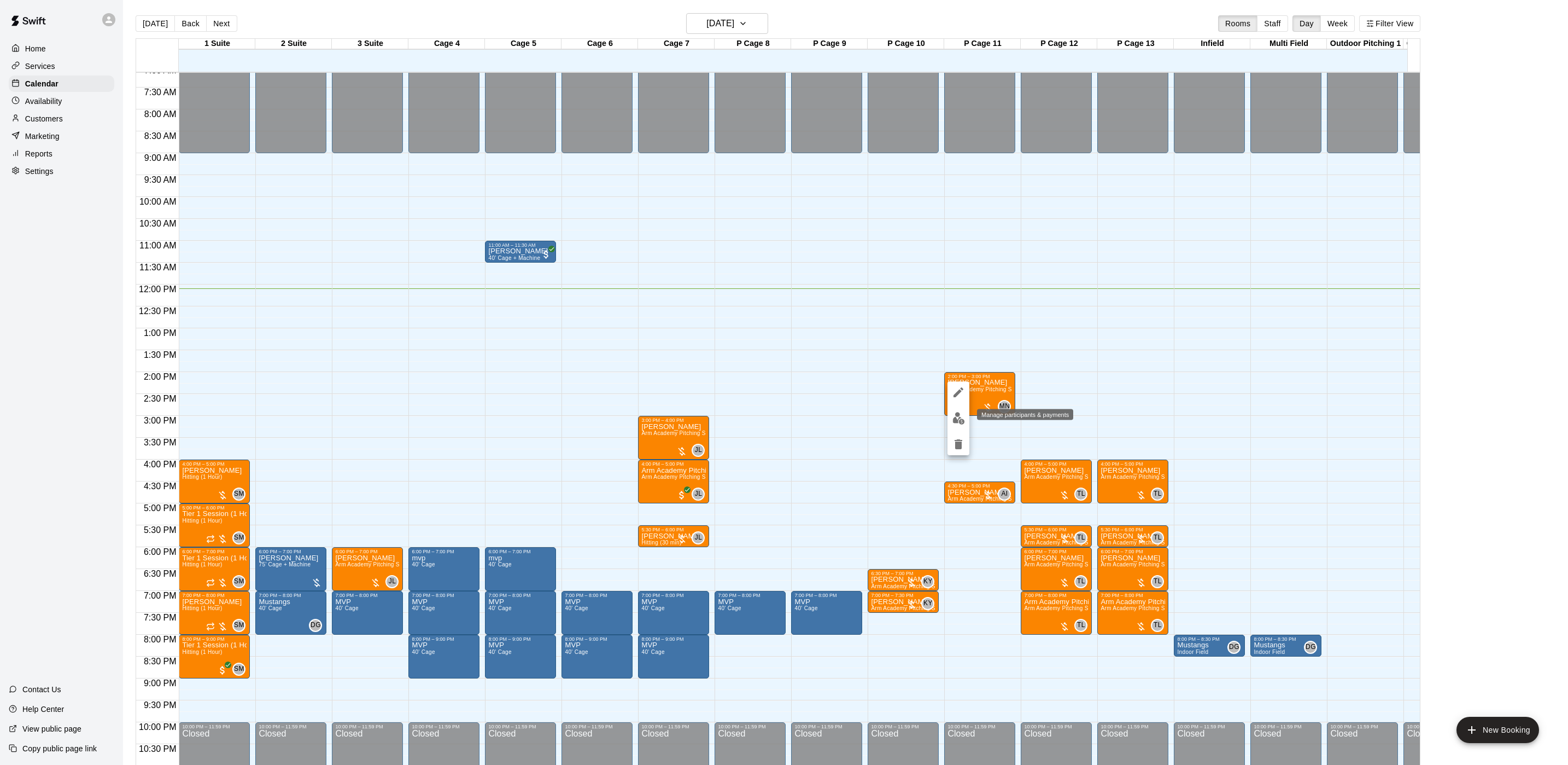
click at [964, 414] on img "edit" at bounding box center [959, 418] width 13 height 13
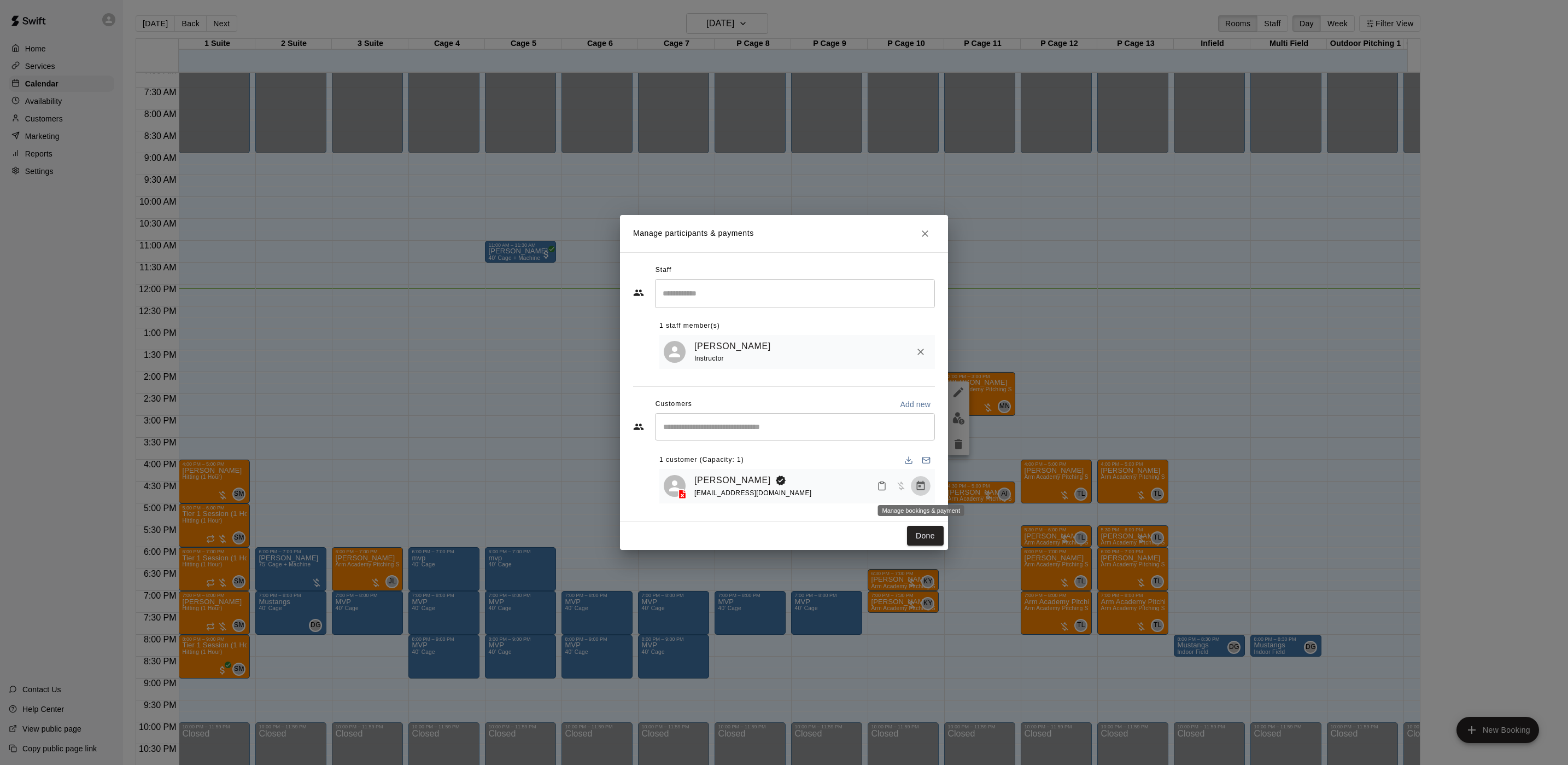
click at [917, 496] on button "Manage bookings & payment" at bounding box center [920, 485] width 19 height 19
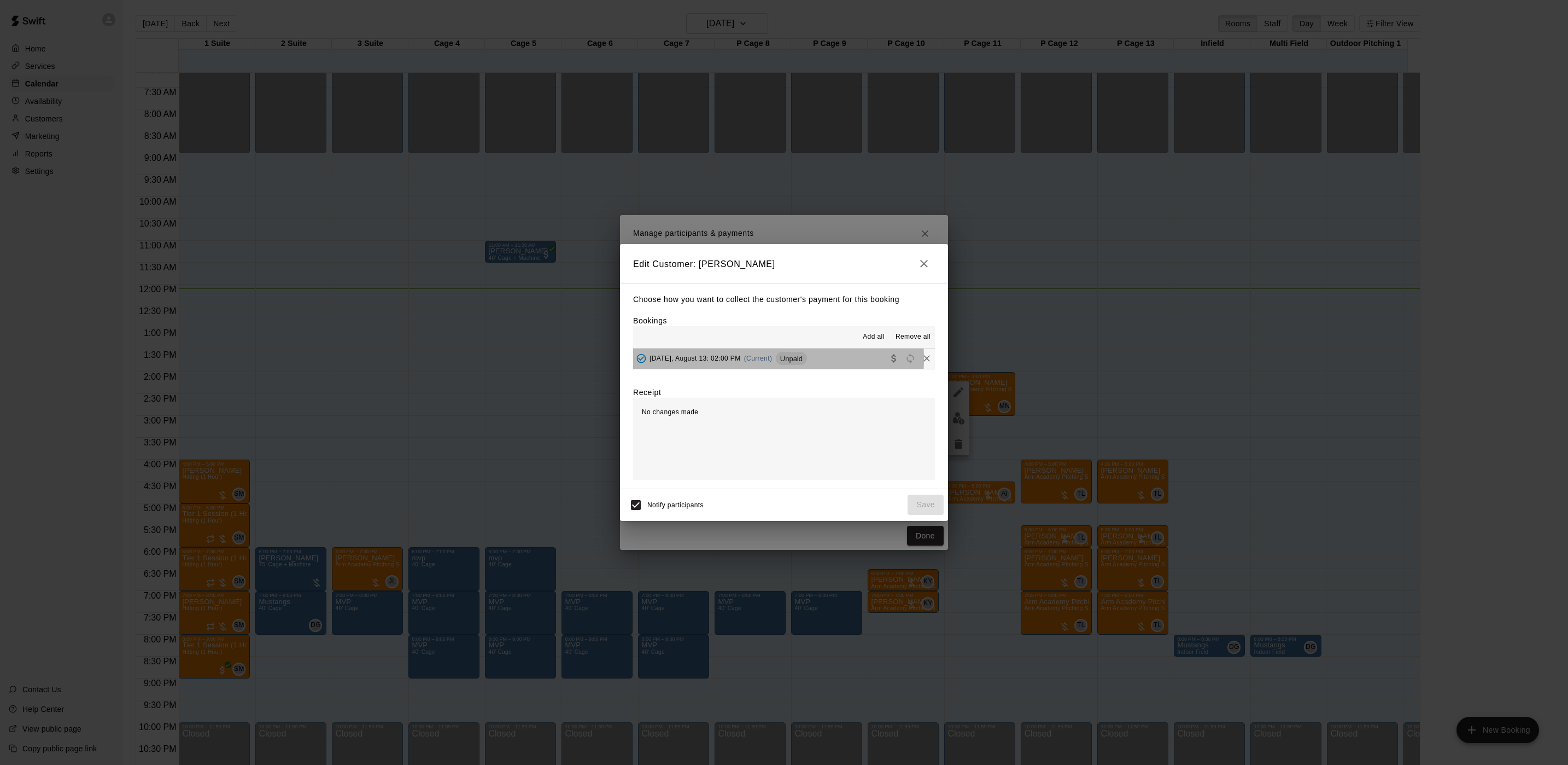
click at [717, 359] on span "[DATE], August 13: 02:00 PM" at bounding box center [695, 358] width 91 height 8
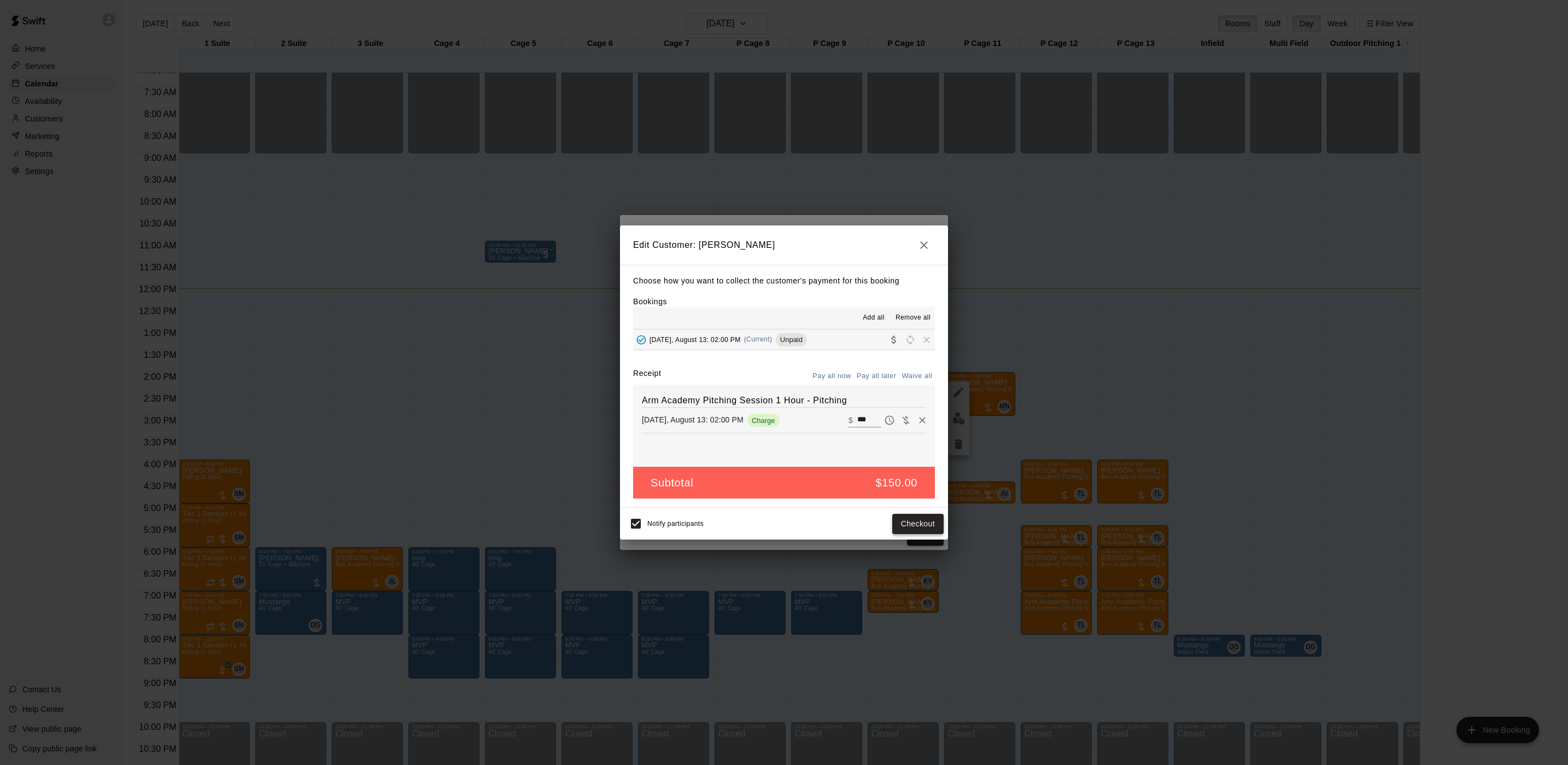
click at [895, 518] on button "Checkout" at bounding box center [918, 523] width 51 height 20
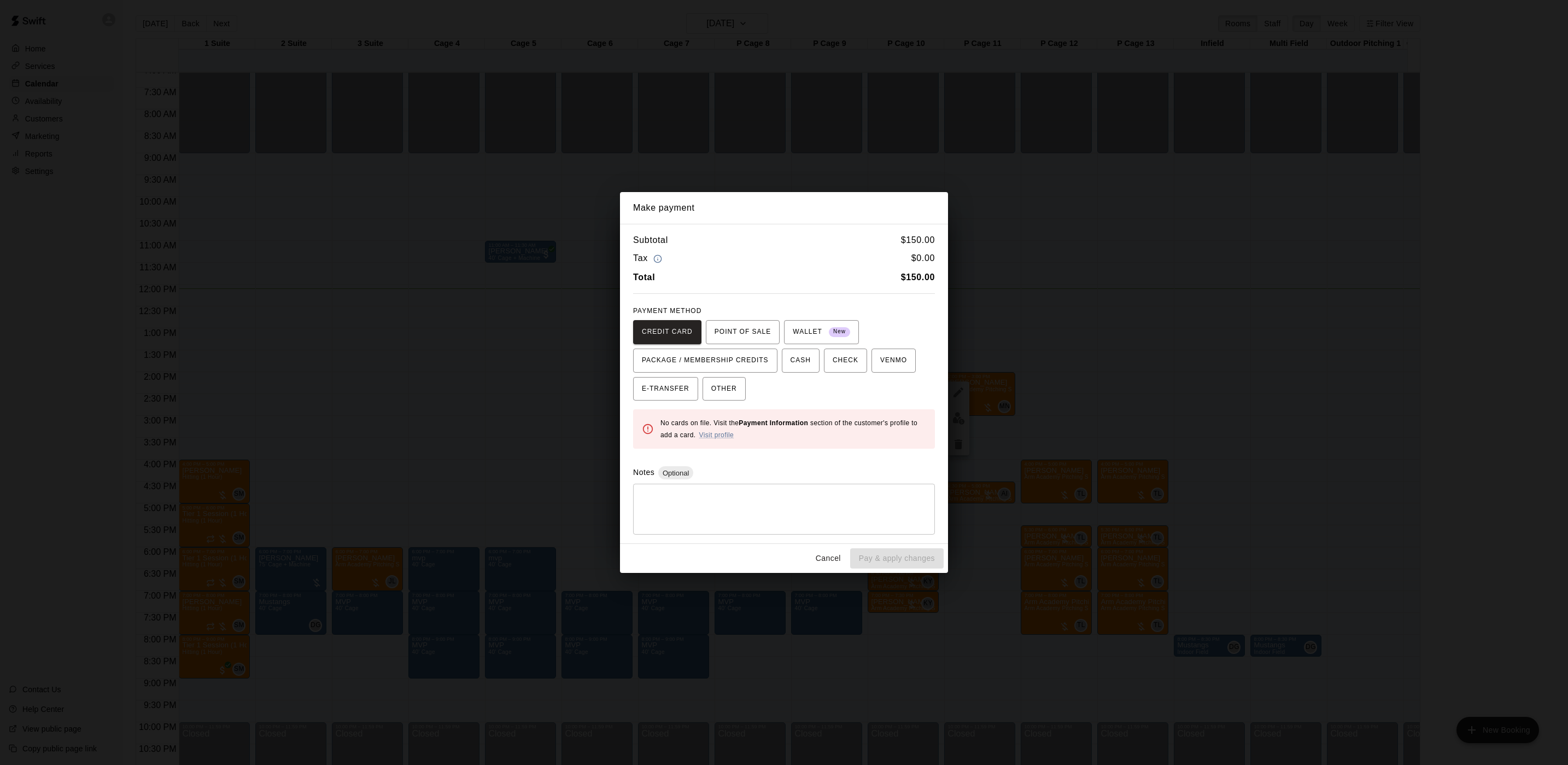
click at [1147, 393] on div "Make payment Subtotal $ 150.00 Tax $ 0.00 Total $ 150.00 PAYMENT METHOD CREDIT …" at bounding box center [784, 382] width 1568 height 765
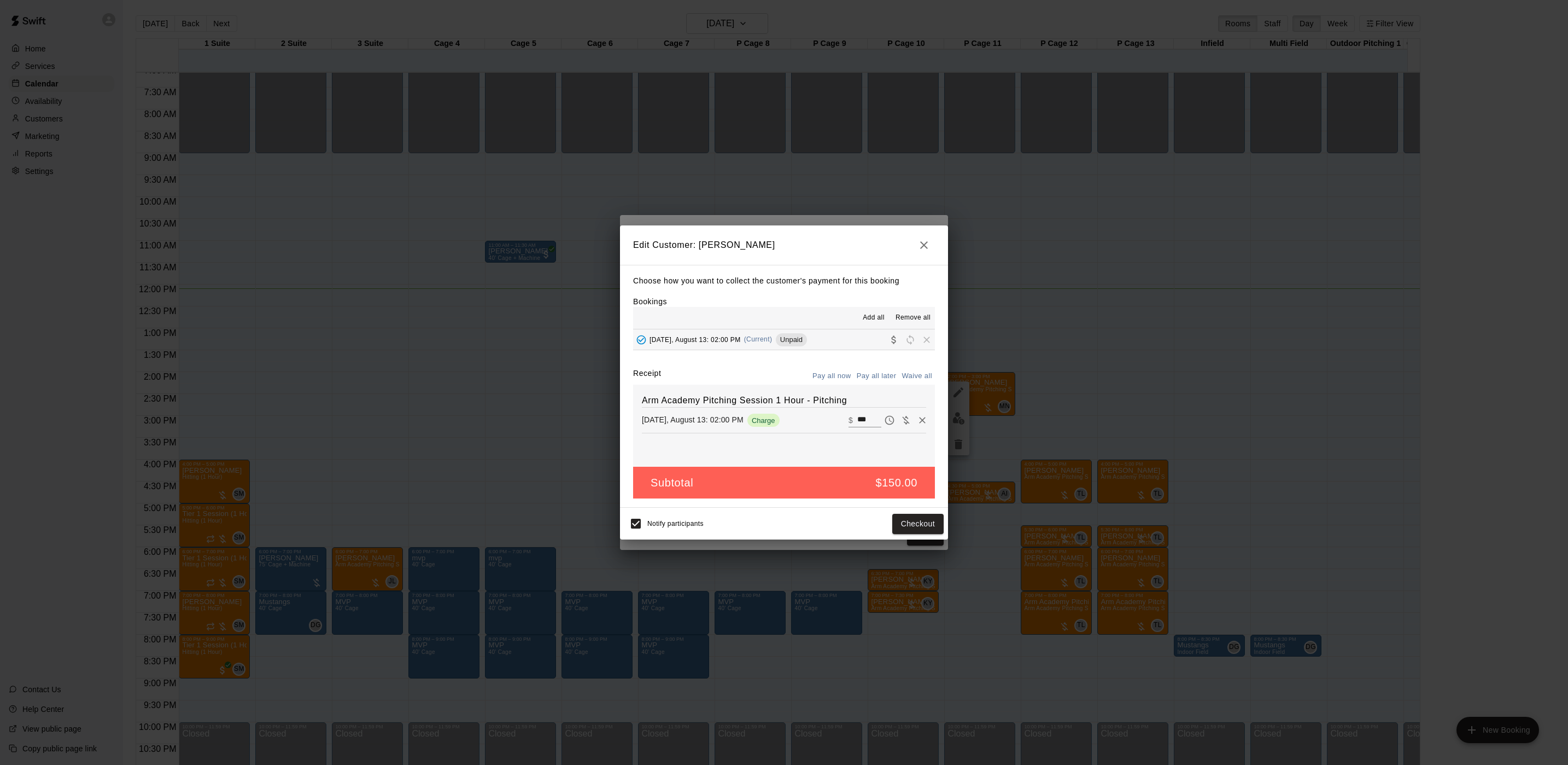
click at [1132, 395] on div "Edit Customer: [PERSON_NAME] Choose how you want to collect the customer's paym…" at bounding box center [784, 382] width 1568 height 765
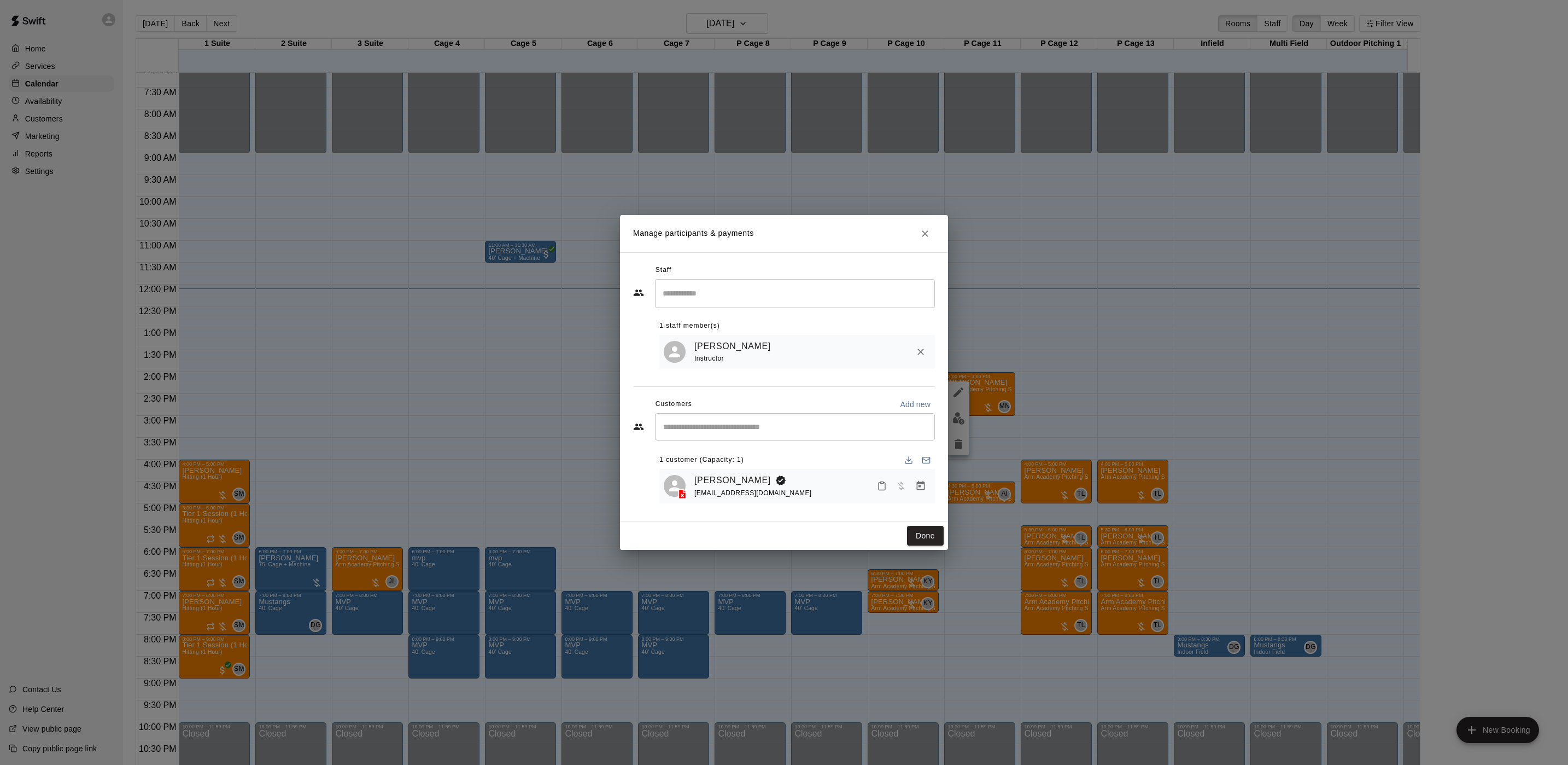
click at [1122, 395] on div "Manage participants & payments Staff ​ 1 staff member(s) [PERSON_NAME] Instruct…" at bounding box center [784, 382] width 1568 height 765
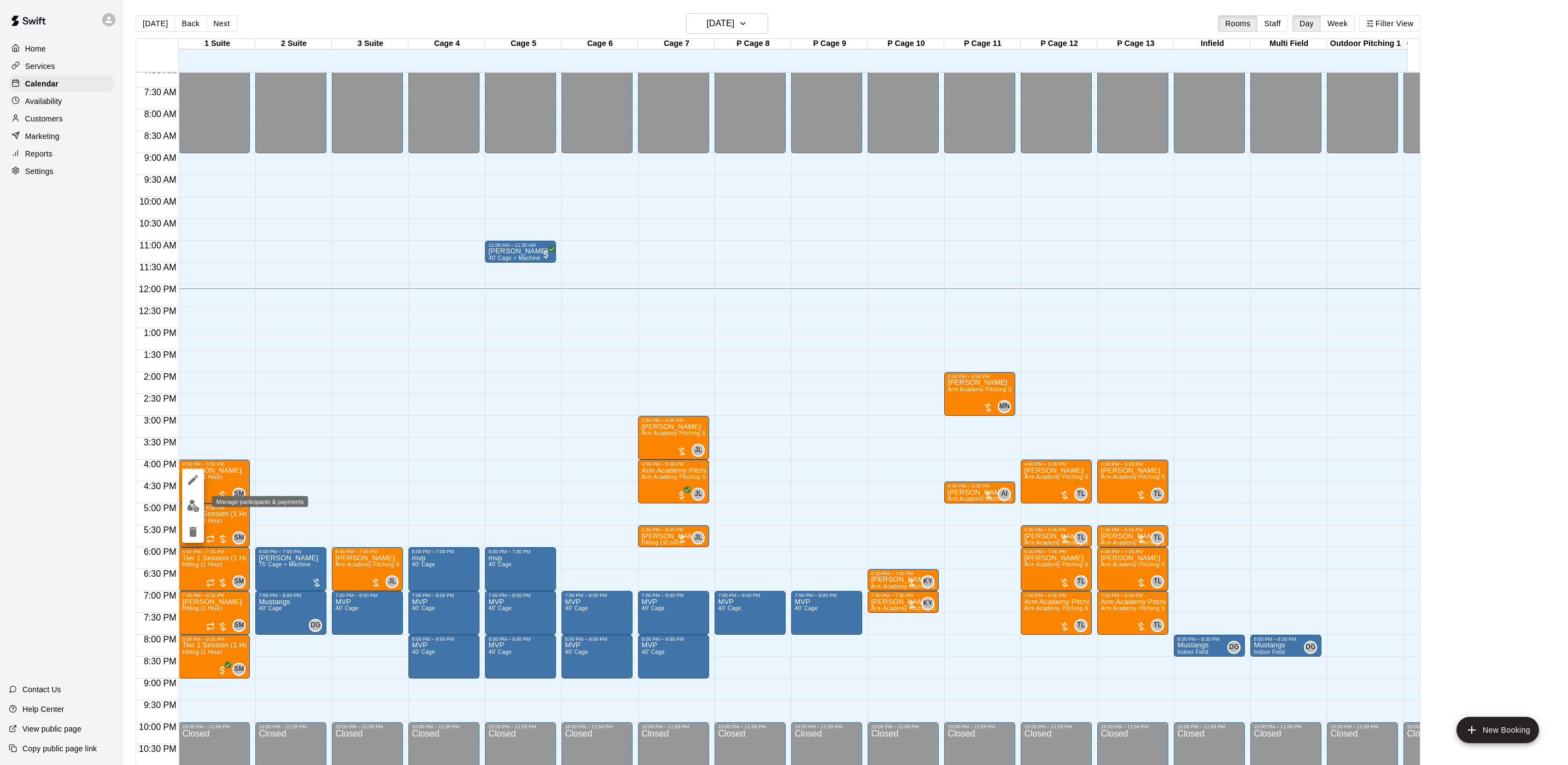
click at [189, 506] on img "edit" at bounding box center [193, 506] width 13 height 13
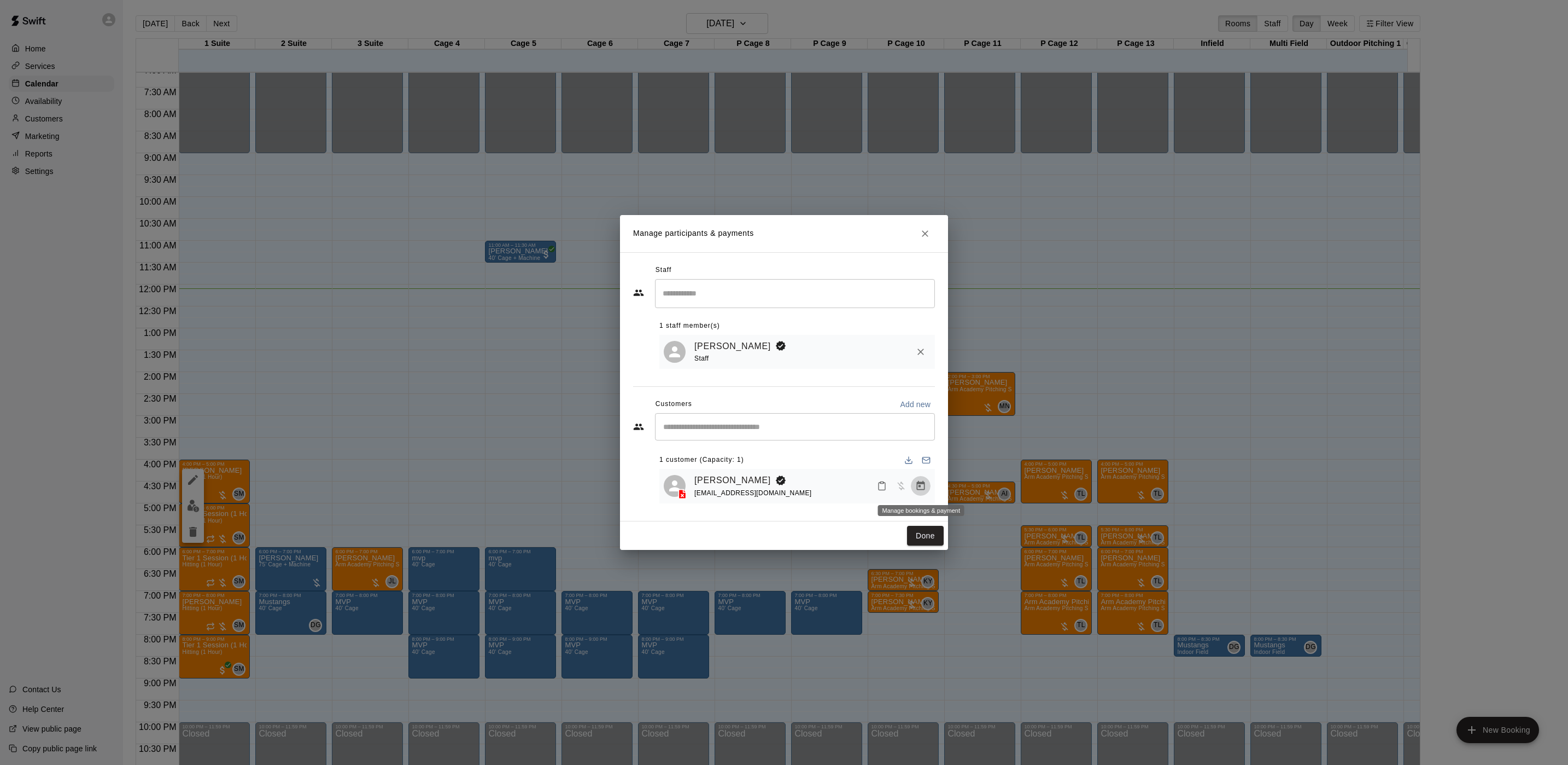
click at [924, 485] on icon "Manage bookings & payment" at bounding box center [920, 485] width 8 height 9
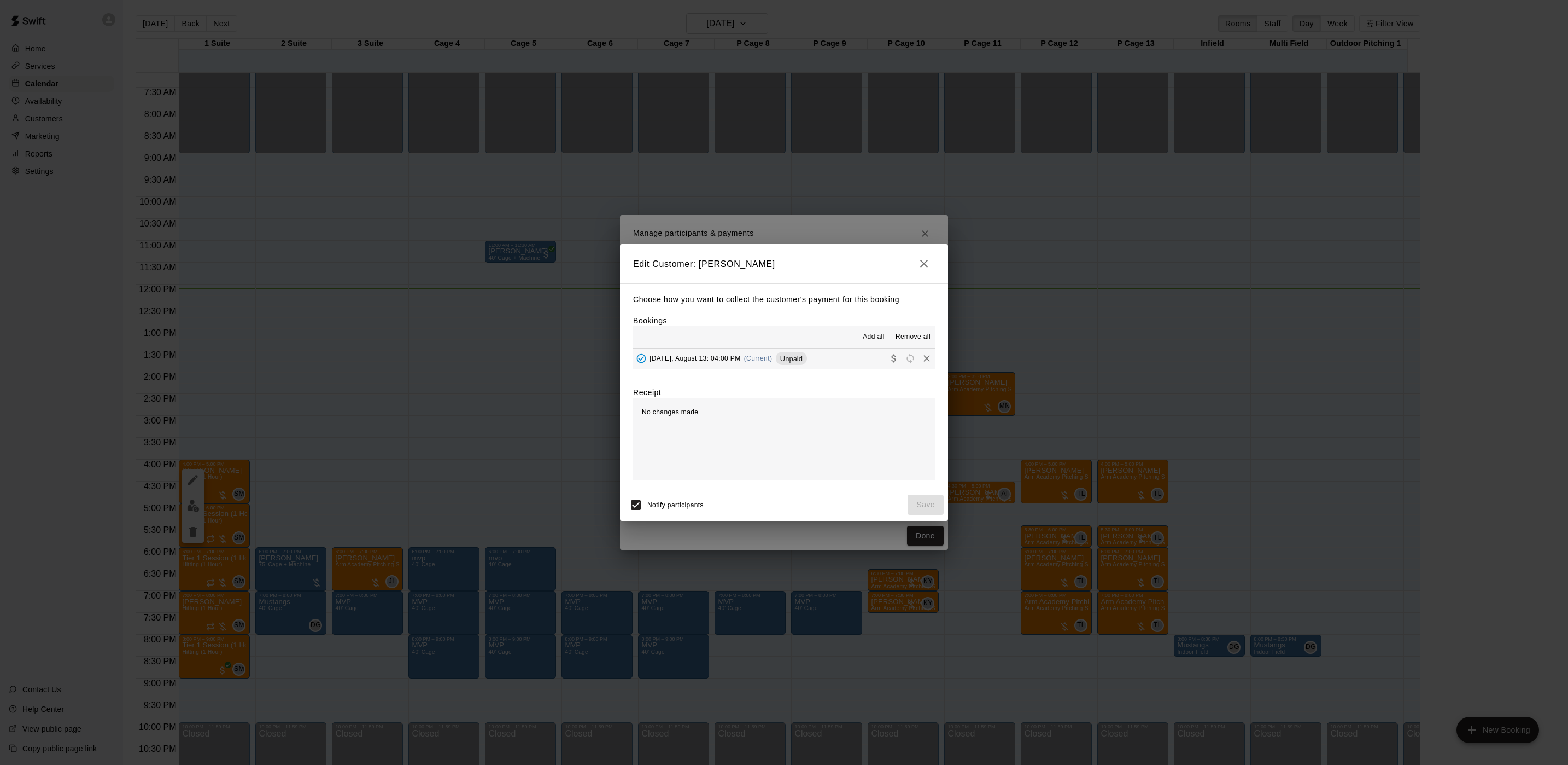
click at [770, 367] on div "[DATE], August 13: 04:00 PM (Current) Unpaid" at bounding box center [720, 358] width 174 height 16
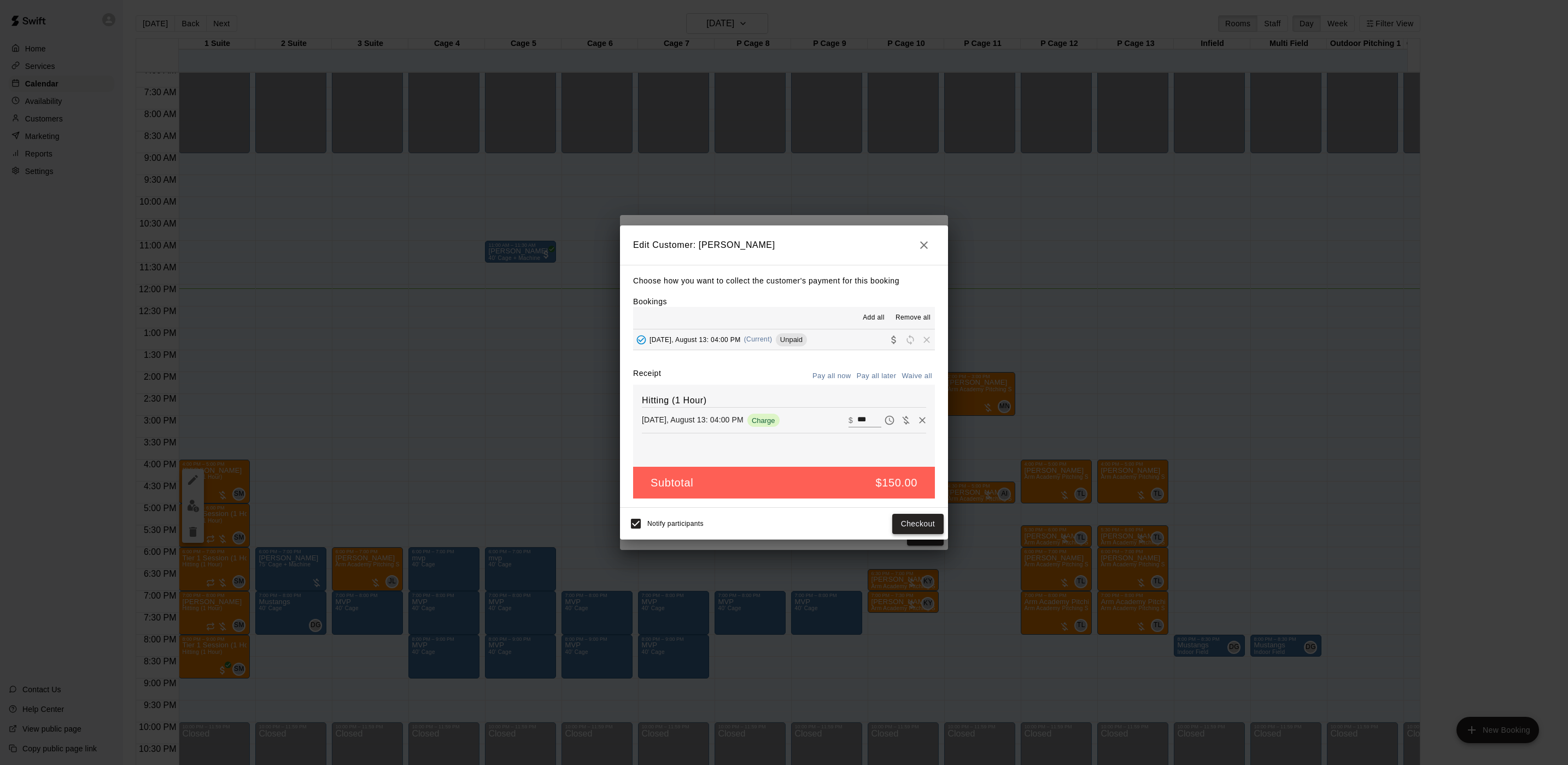
click at [900, 525] on button "Checkout" at bounding box center [918, 523] width 51 height 20
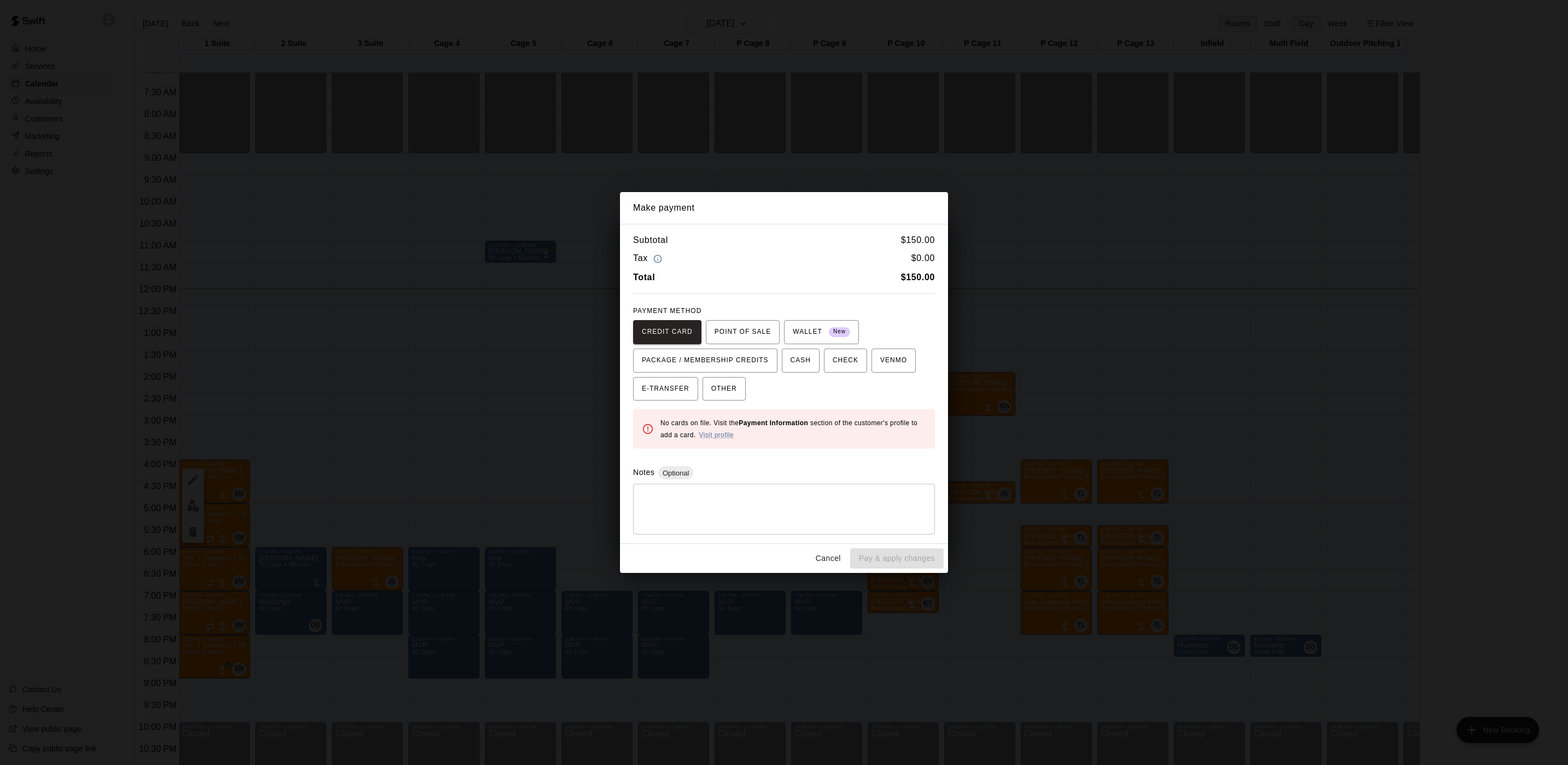
click at [1080, 366] on div "Make payment Subtotal $ 150.00 Tax $ 0.00 Total $ 150.00 PAYMENT METHOD CREDIT …" at bounding box center [784, 382] width 1568 height 765
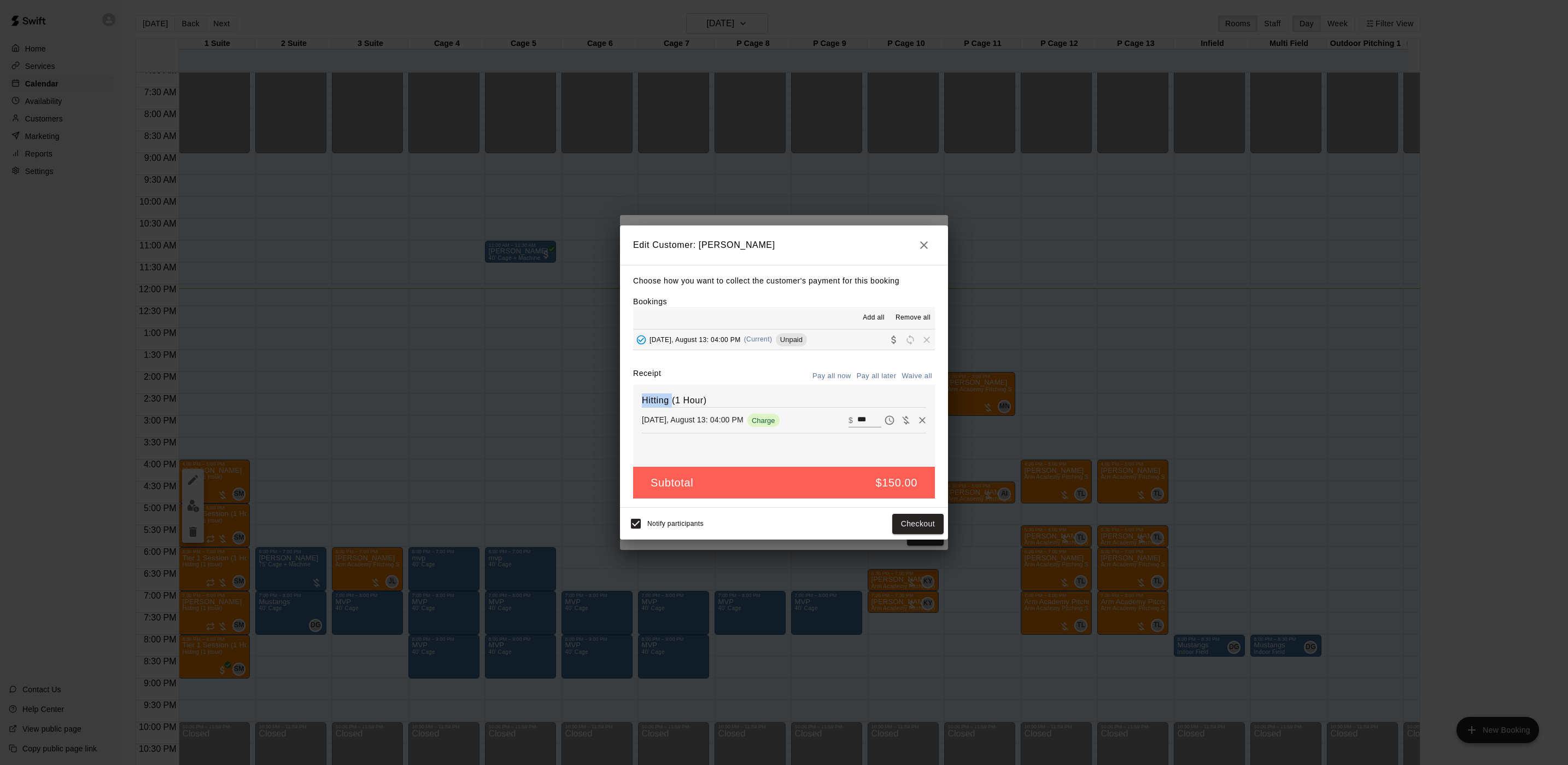
click at [1080, 366] on div "Edit Customer: [PERSON_NAME] Choose how you want to collect the customer's paym…" at bounding box center [784, 382] width 1568 height 765
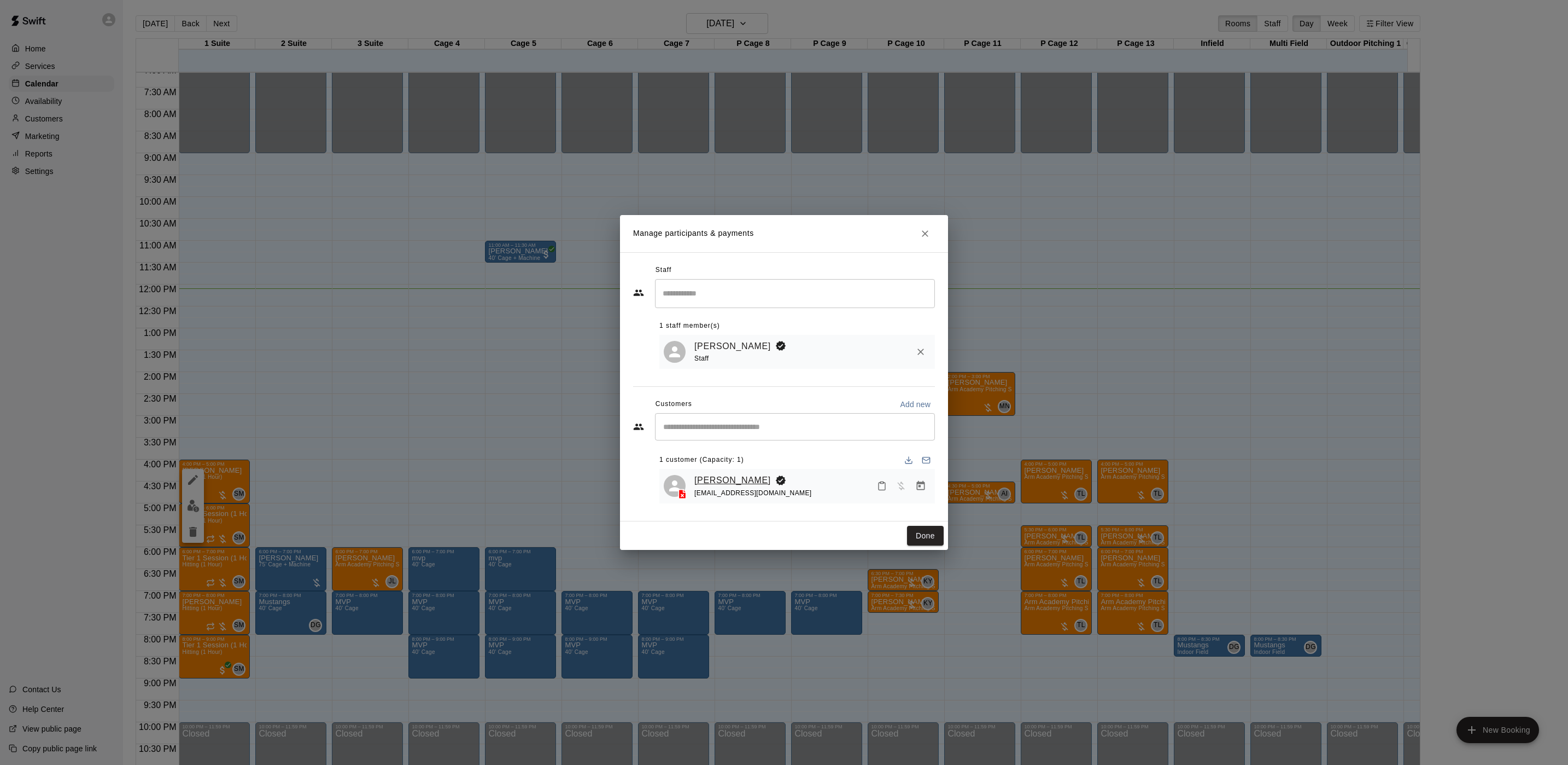
click at [699, 478] on link "[PERSON_NAME]" at bounding box center [733, 480] width 77 height 14
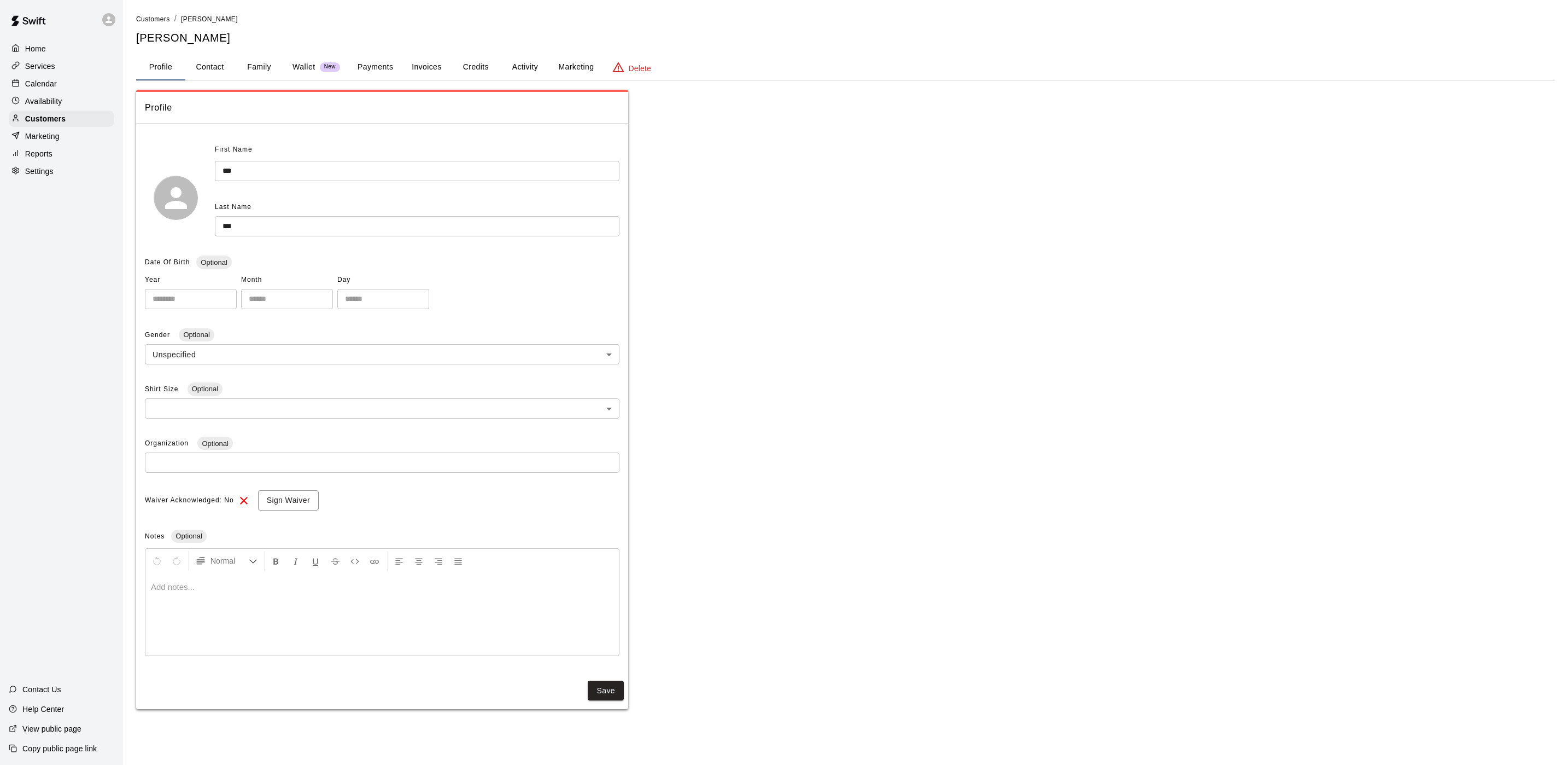
click at [508, 80] on div "Profile Contact Family Wallet New Payments Invoices Credits Activity Marketing …" at bounding box center [845, 68] width 1419 height 27
drag, startPoint x: 510, startPoint y: 69, endPoint x: 502, endPoint y: 66, distance: 8.5
click at [508, 69] on button "Activity" at bounding box center [525, 67] width 49 height 26
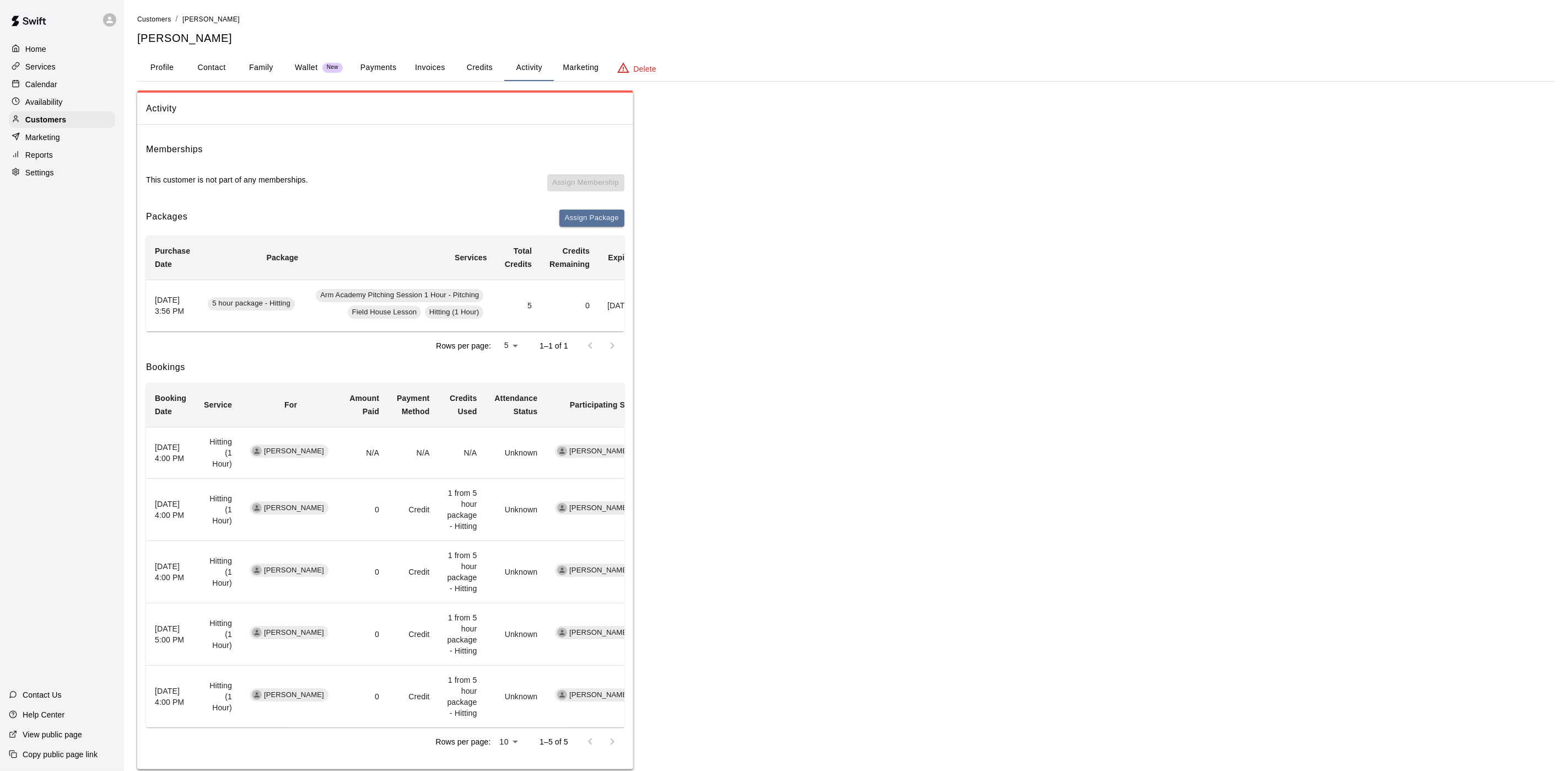
click at [95, 90] on div "Calendar" at bounding box center [61, 84] width 106 height 17
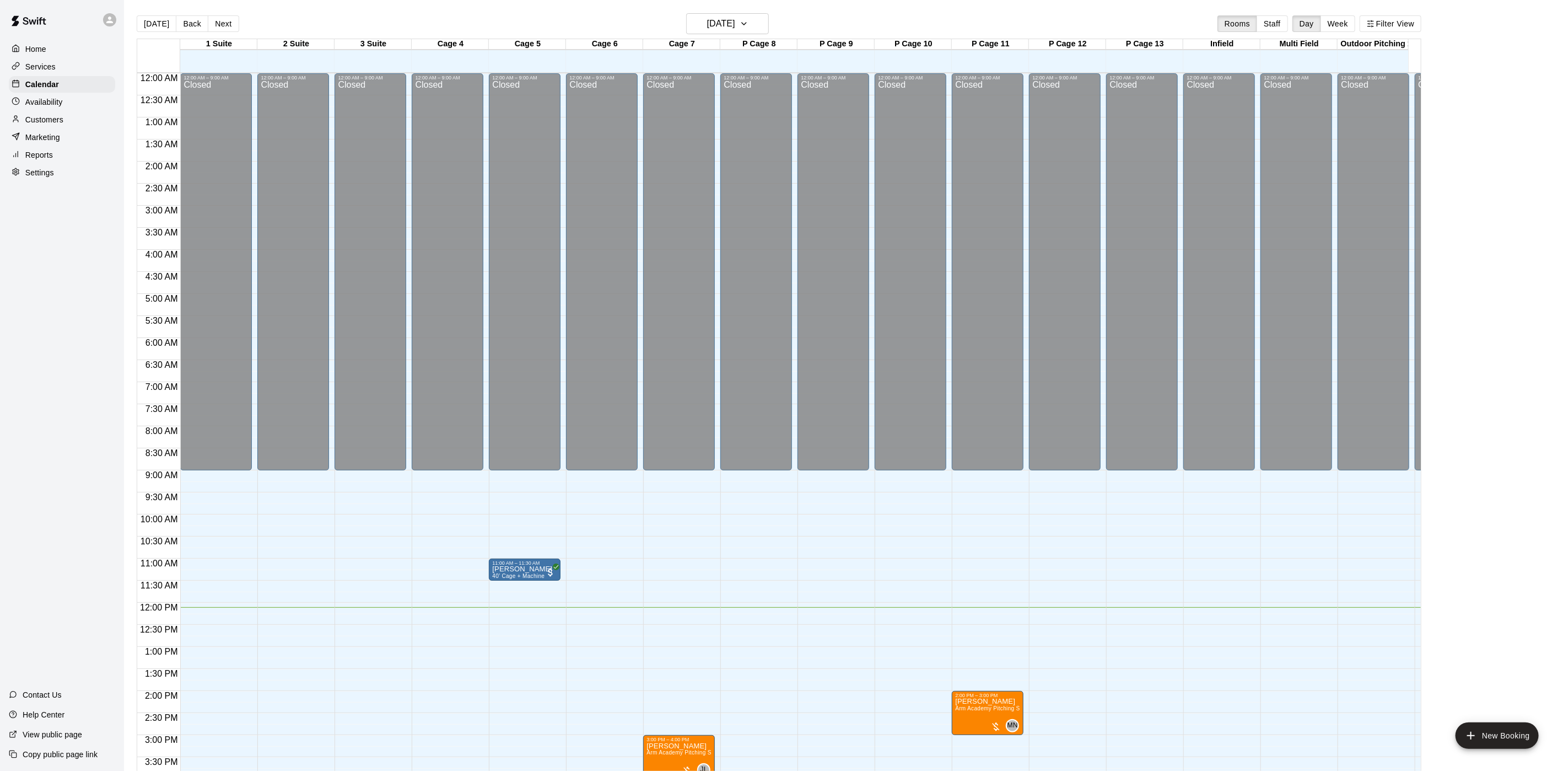
scroll to position [316, 0]
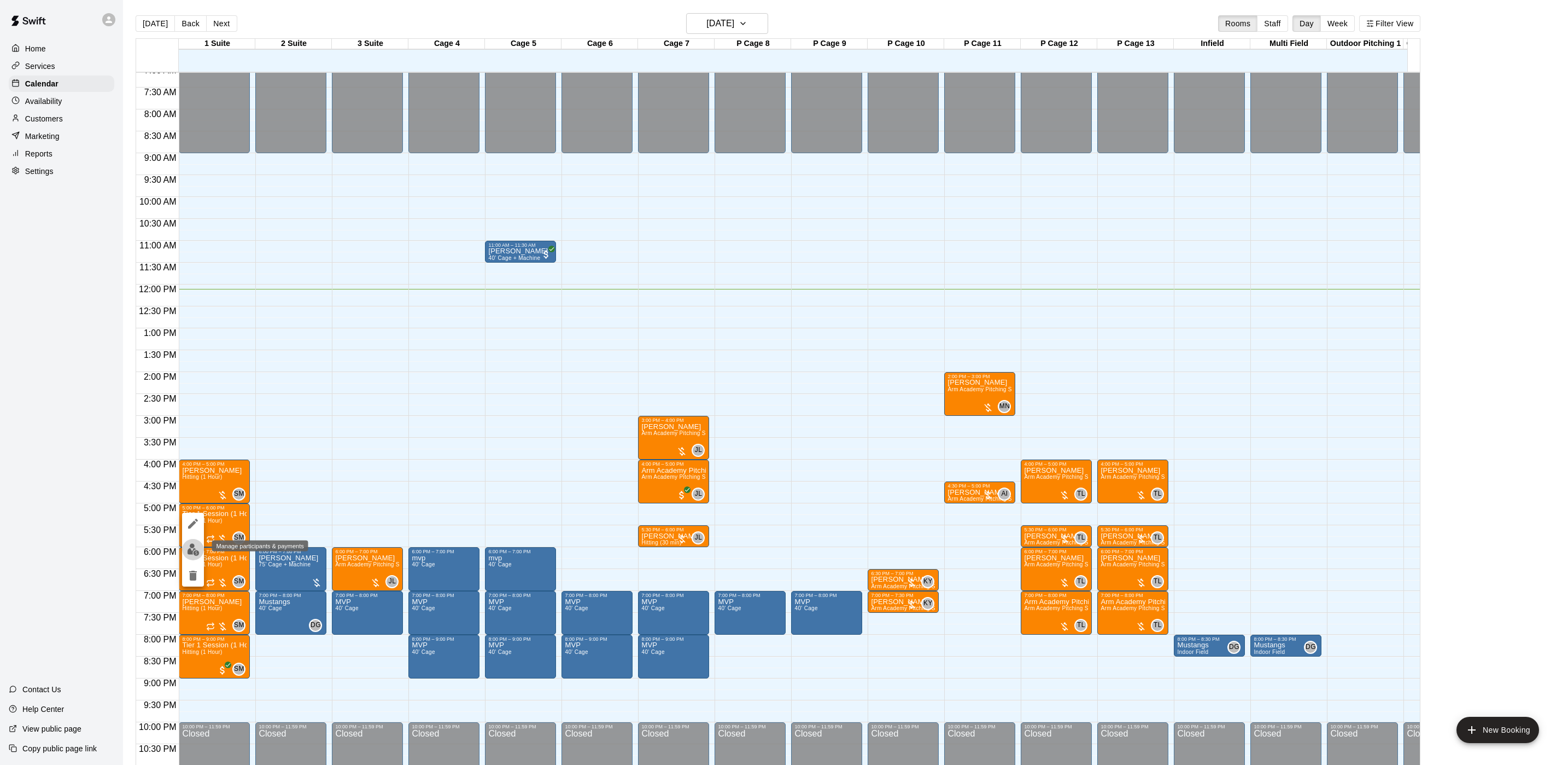
click at [192, 549] on img "edit" at bounding box center [193, 549] width 13 height 13
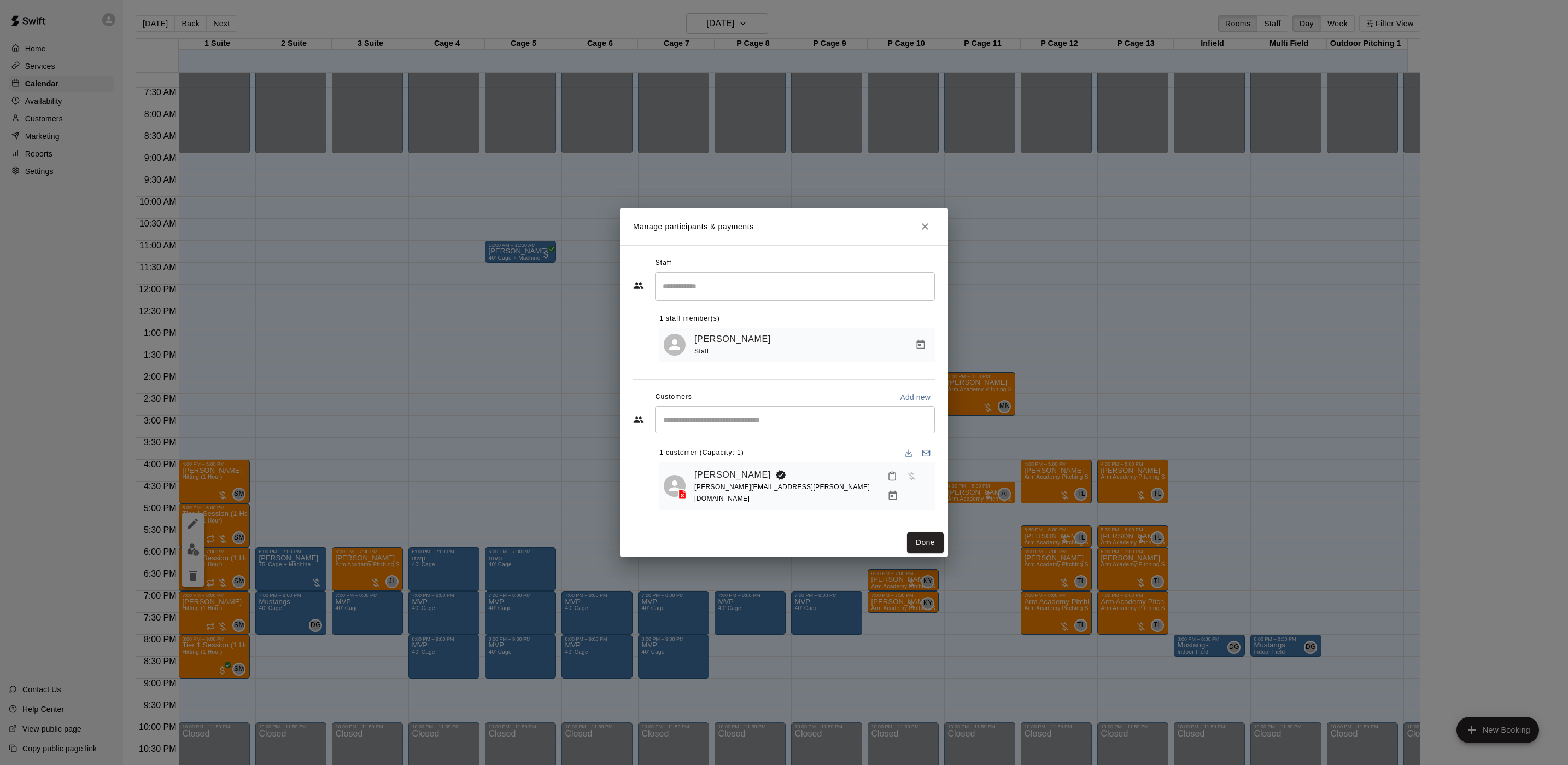
click at [898, 490] on icon "Manage bookings & payment" at bounding box center [893, 496] width 11 height 11
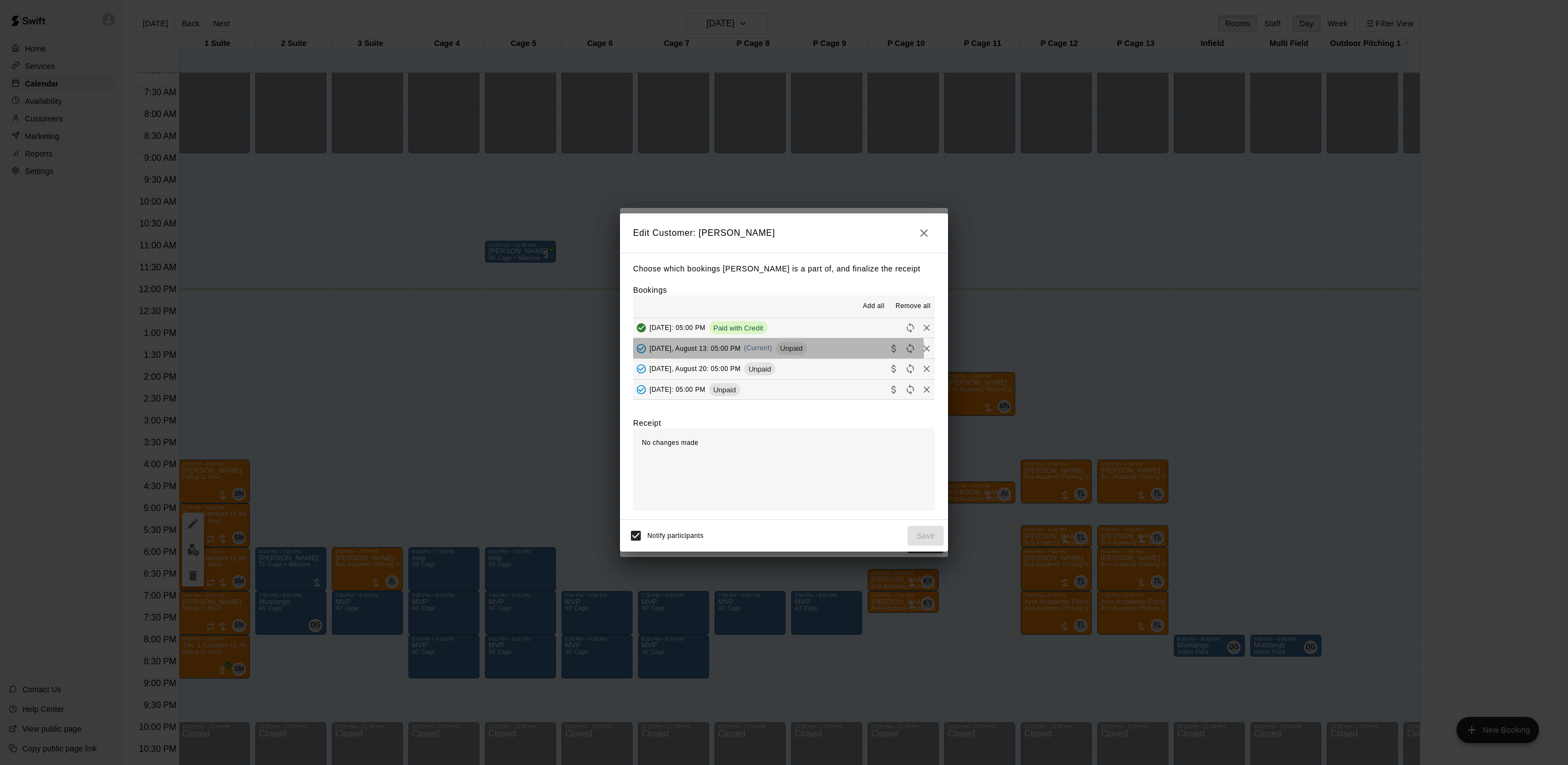
click at [754, 353] on div "[DATE], August 13: 05:00 PM (Current) Unpaid" at bounding box center [720, 348] width 174 height 16
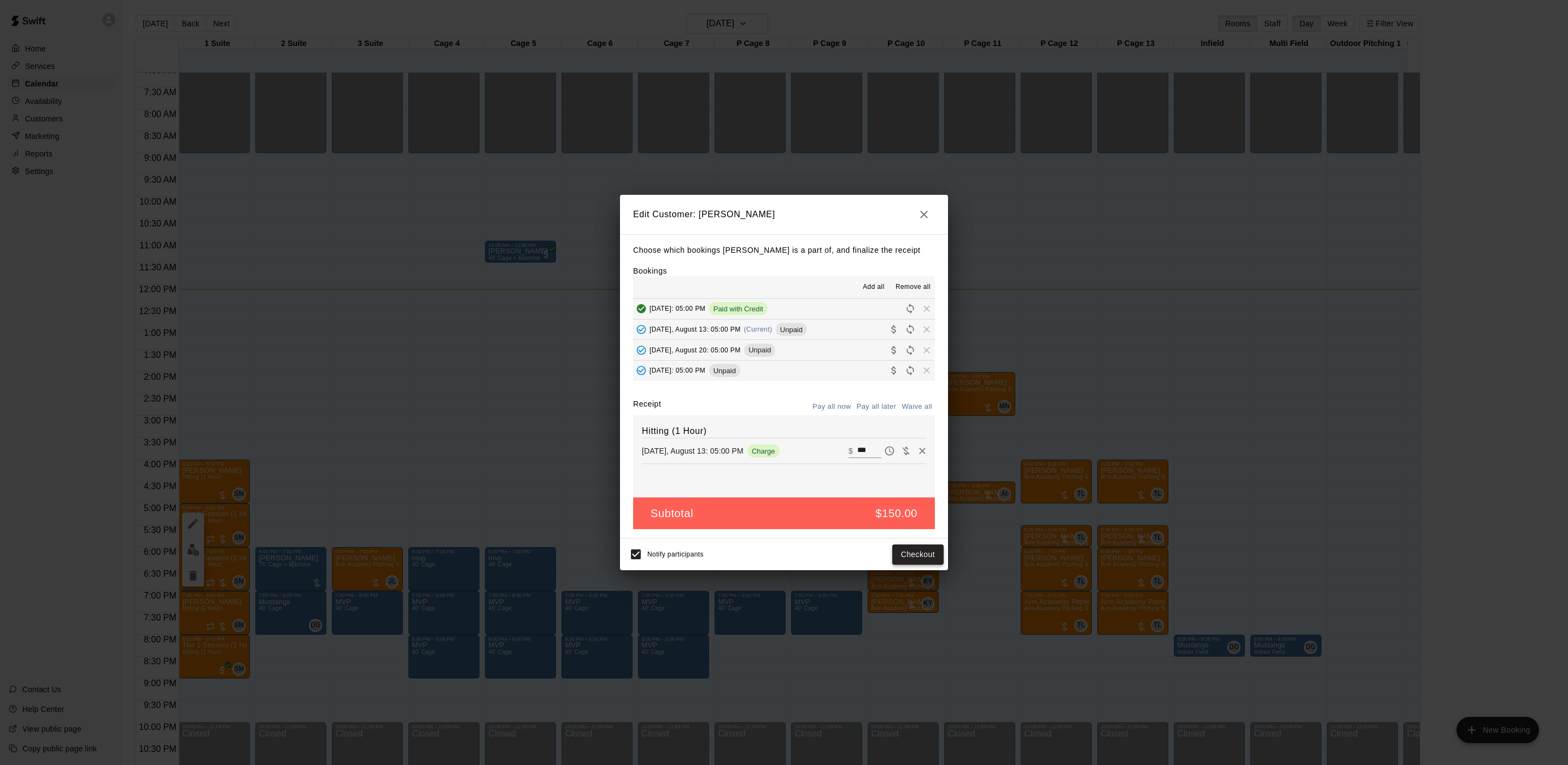
click at [919, 552] on button "Checkout" at bounding box center [918, 554] width 51 height 20
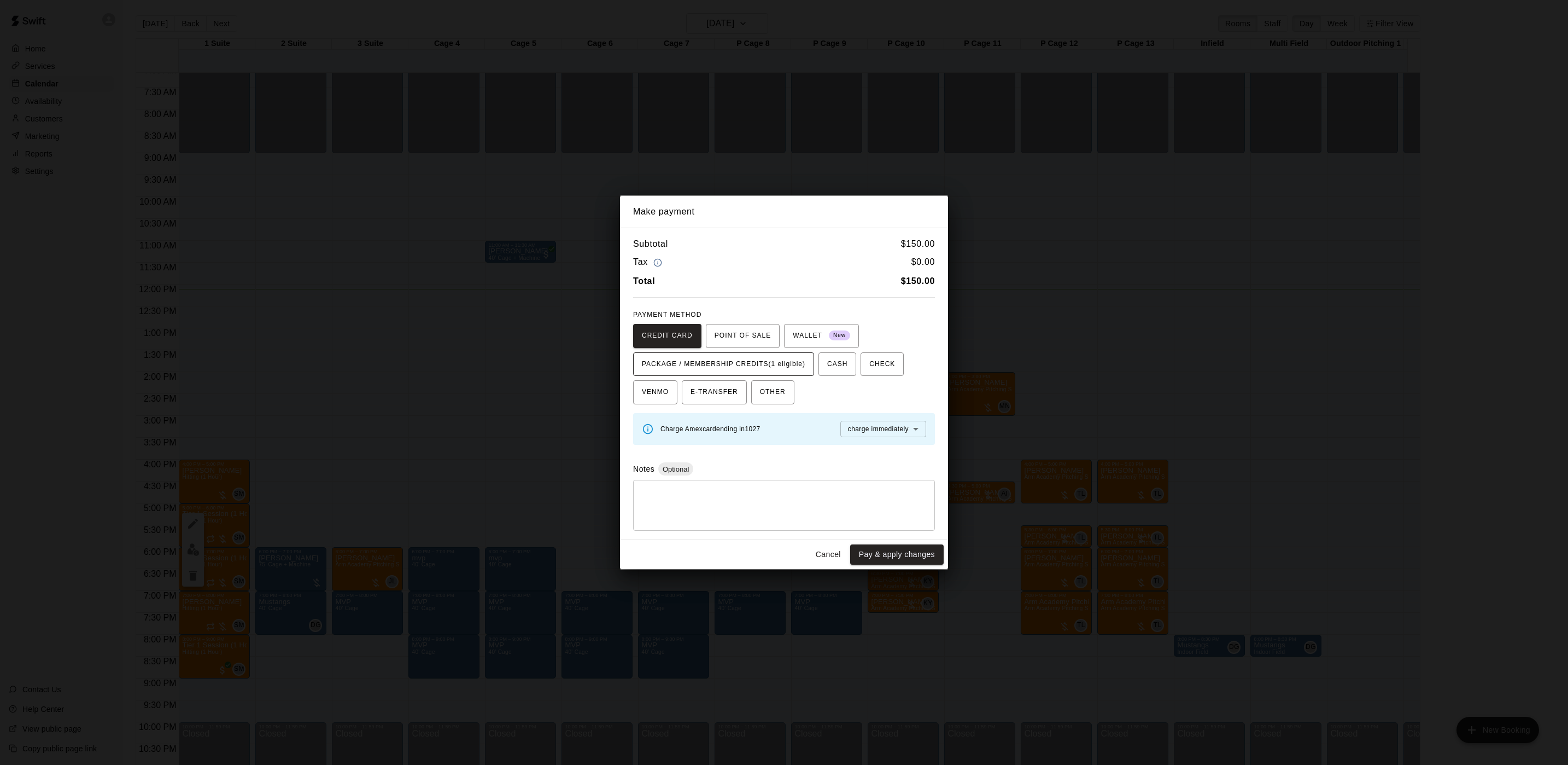
click at [786, 358] on span "PACKAGE / MEMBERSHIP CREDITS (1 eligible)" at bounding box center [723, 364] width 164 height 18
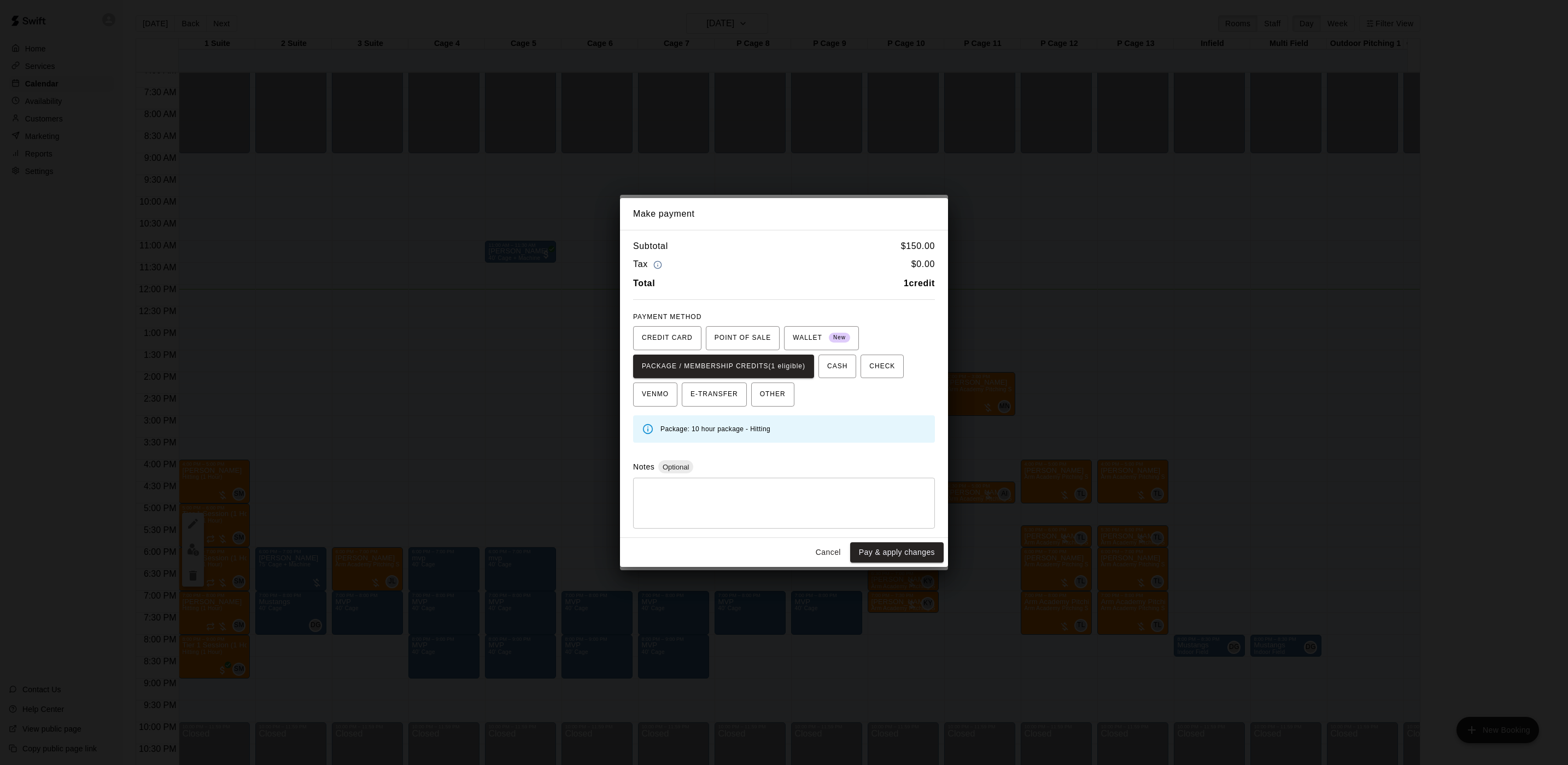
click at [1049, 447] on div "Make payment Subtotal $ 150.00 Tax $ 0.00 Total 1 credit PAYMENT METHOD CREDIT …" at bounding box center [784, 382] width 1568 height 765
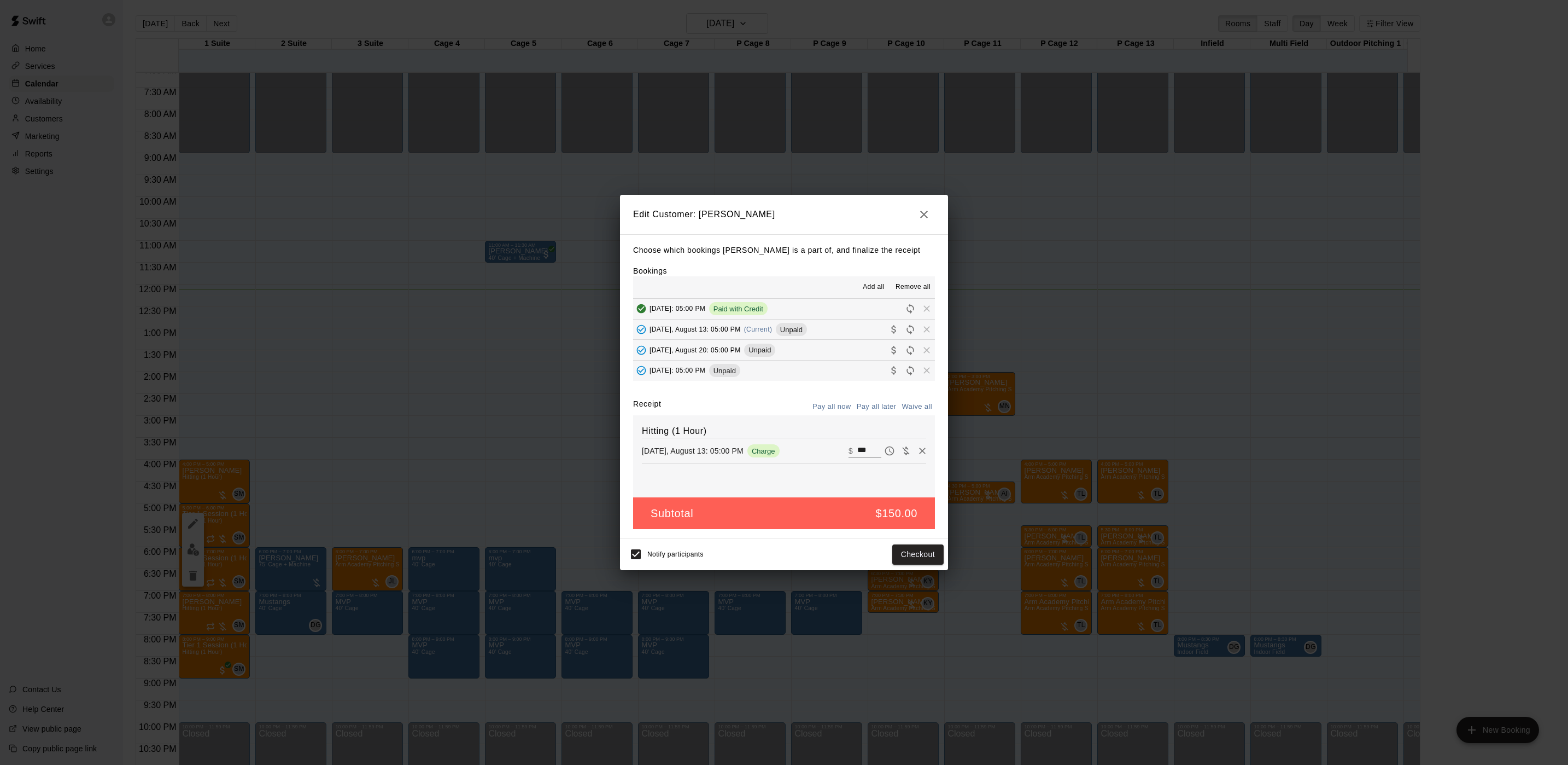
click at [1049, 447] on div "Edit Customer: [PERSON_NAME] Choose which bookings [PERSON_NAME] is a part of, …" at bounding box center [784, 382] width 1568 height 765
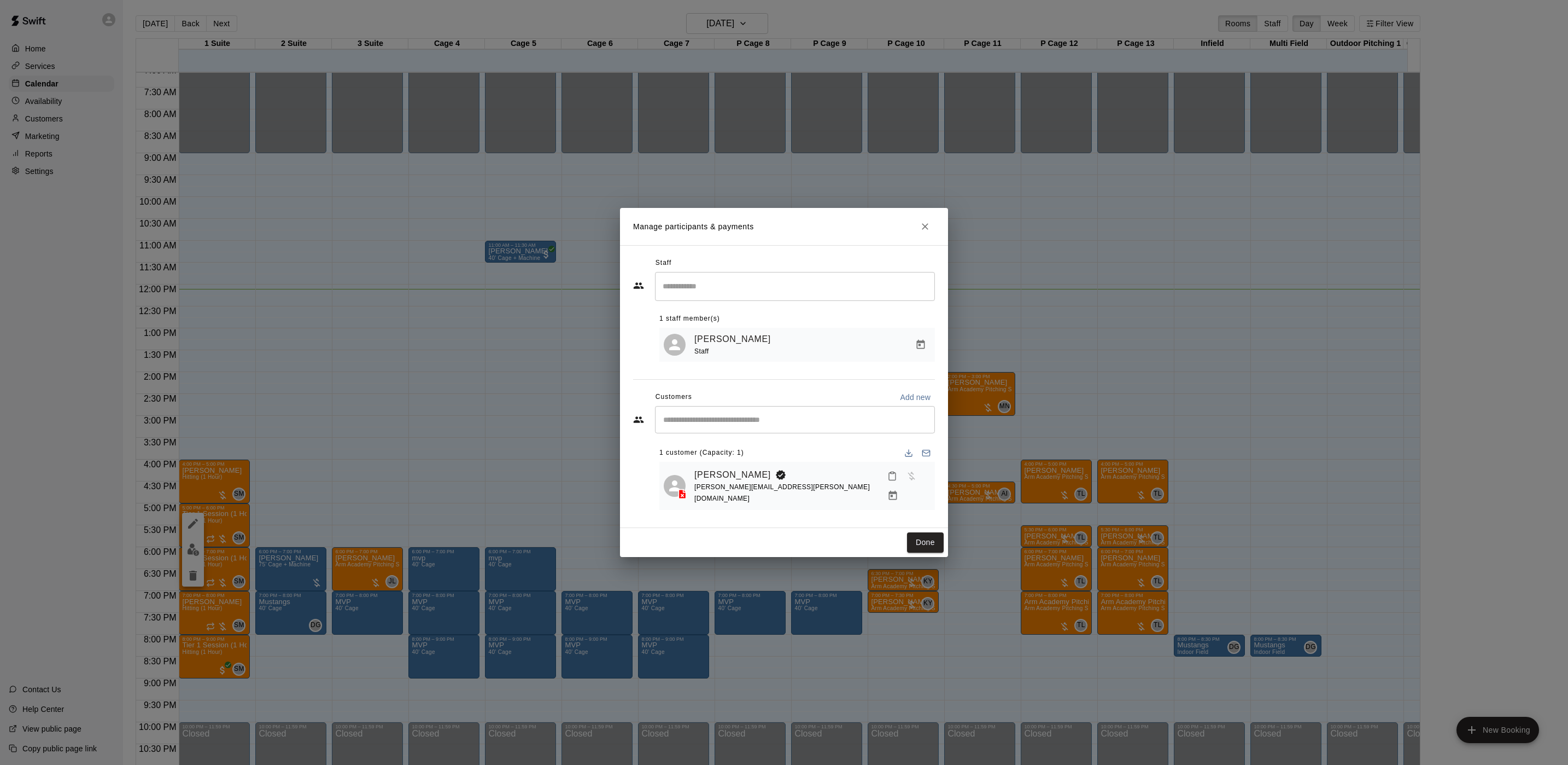
click at [1049, 447] on div "Manage participants & payments Staff ​ 1 staff member(s) [PERSON_NAME] Staff Cu…" at bounding box center [784, 382] width 1568 height 765
